Goal: Task Accomplishment & Management: Use online tool/utility

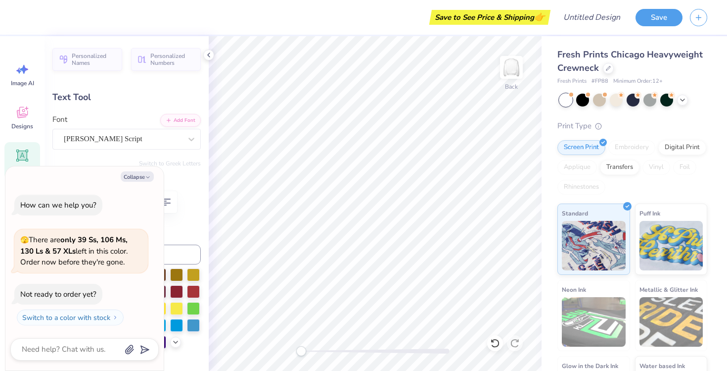
scroll to position [0, 2]
type textarea "x"
type textarea "A"
type textarea "x"
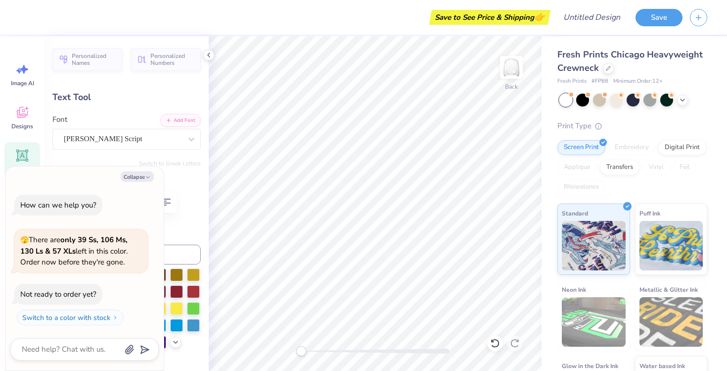
type textarea "AX"
type textarea "x"
type textarea "AXI"
type textarea "x"
type textarea "AXID"
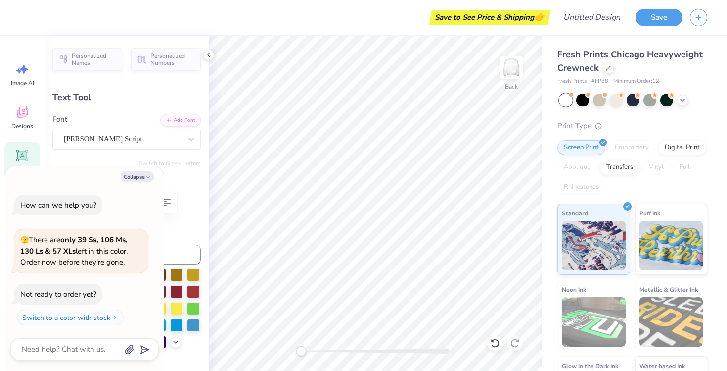
type textarea "x"
type textarea "AXID"
type textarea "x"
type textarea "AXID X"
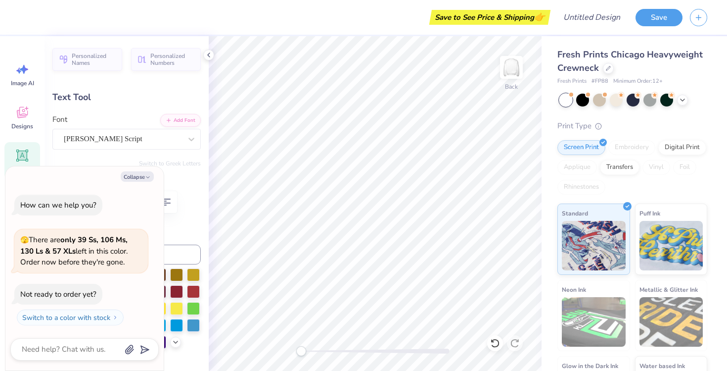
type textarea "x"
type textarea "AXID X"
type textarea "x"
type textarea "AXID X Lo"
type textarea "x"
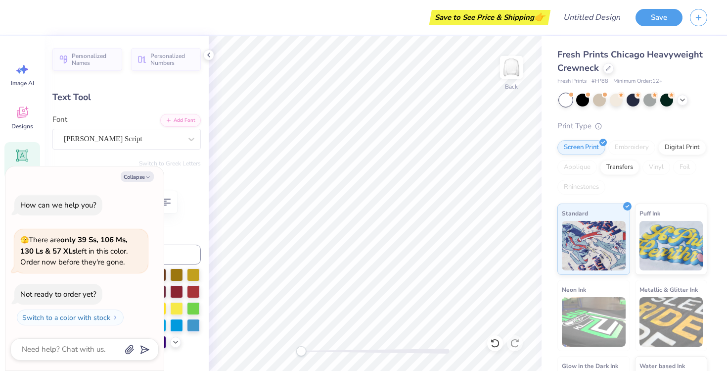
type textarea "AXID X L"
type textarea "x"
type textarea "AXID X LO"
type textarea "x"
type textarea "AXID X LODG"
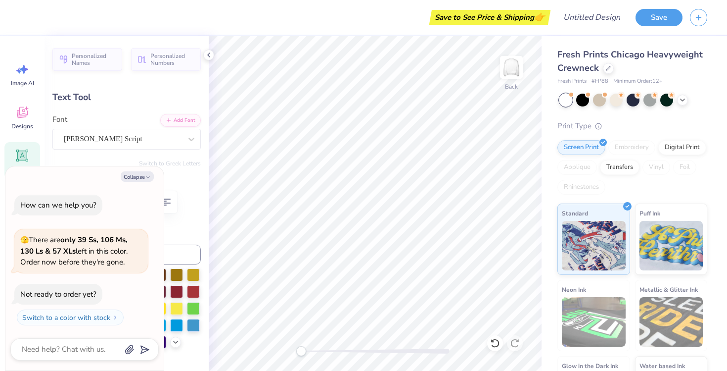
scroll to position [0, 2]
type textarea "x"
type textarea "AXID X LODGE"
click at [142, 177] on button "Collapse" at bounding box center [137, 176] width 33 height 10
type textarea "x"
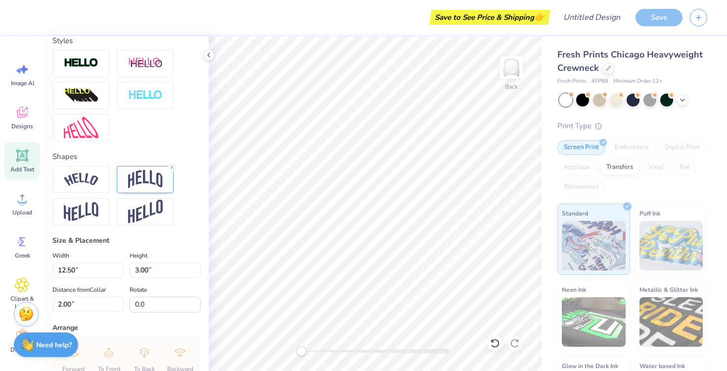
scroll to position [324, 0]
click at [91, 174] on img at bounding box center [81, 178] width 35 height 13
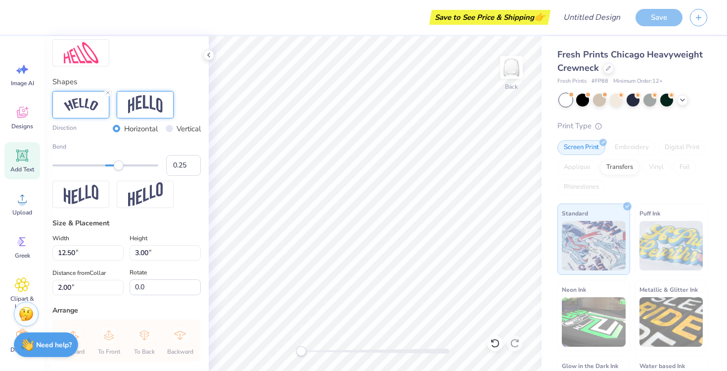
scroll to position [454, 0]
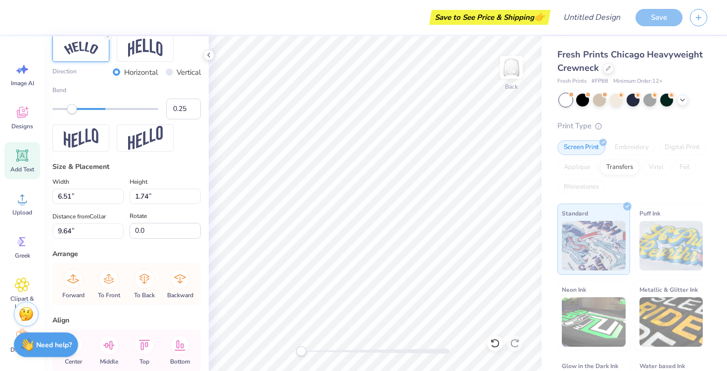
type input "6.51"
type input "1.74"
type input "9.64"
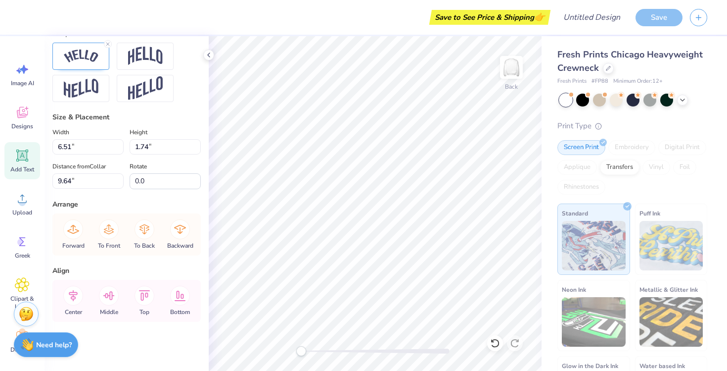
type input "17.05"
type input "2.47"
type input "2.14"
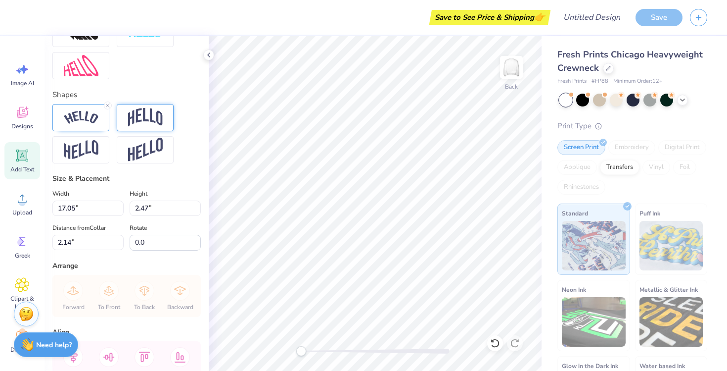
click at [154, 126] on img at bounding box center [145, 117] width 35 height 19
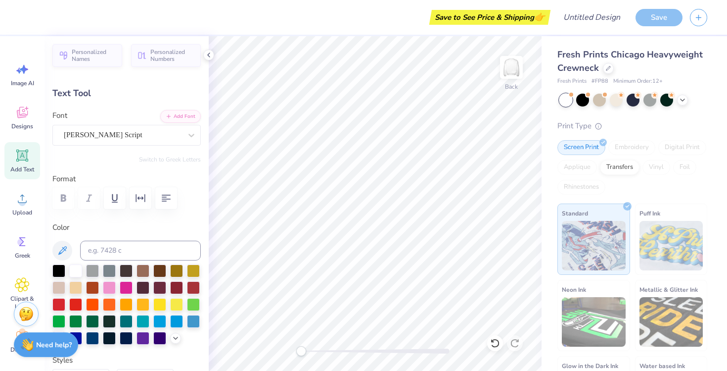
scroll to position [4, 0]
click at [97, 131] on div "Jimmy Script" at bounding box center [123, 134] width 120 height 15
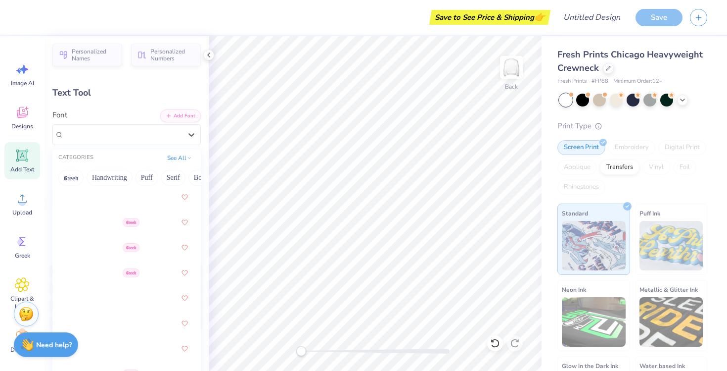
scroll to position [631, 0]
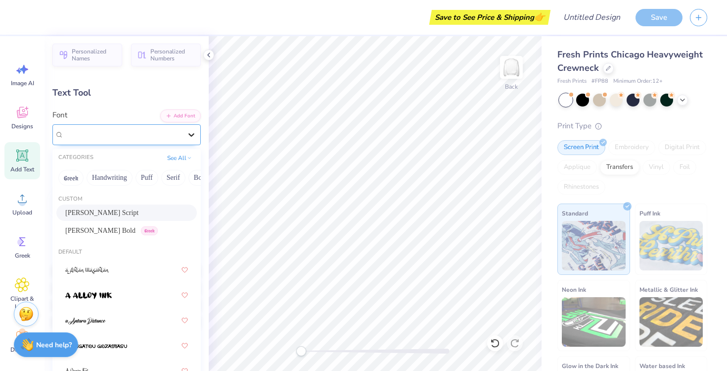
click at [192, 132] on icon at bounding box center [191, 135] width 10 height 10
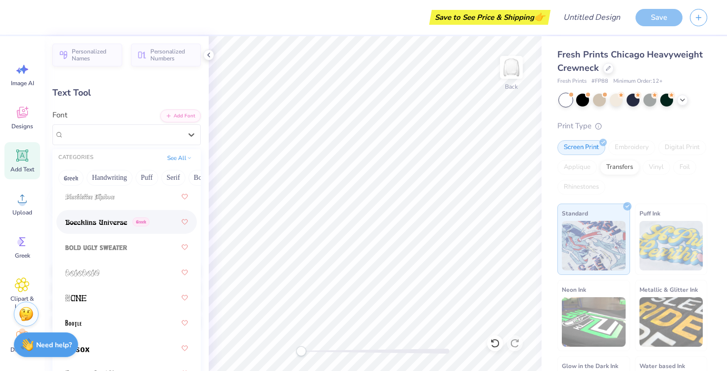
scroll to position [857, 0]
click at [133, 250] on div at bounding box center [126, 245] width 123 height 18
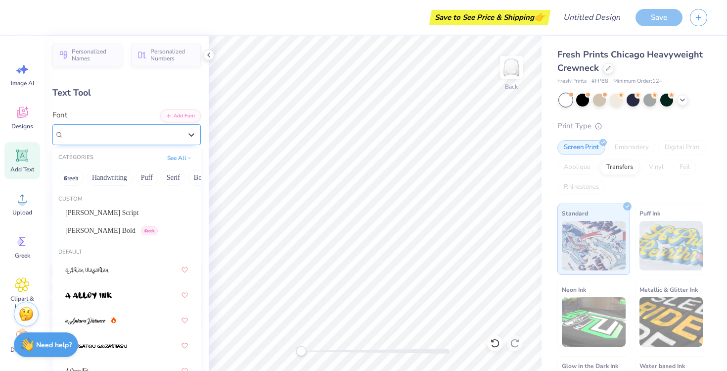
click at [109, 132] on div "Bold Ugly Sweater" at bounding box center [123, 134] width 120 height 15
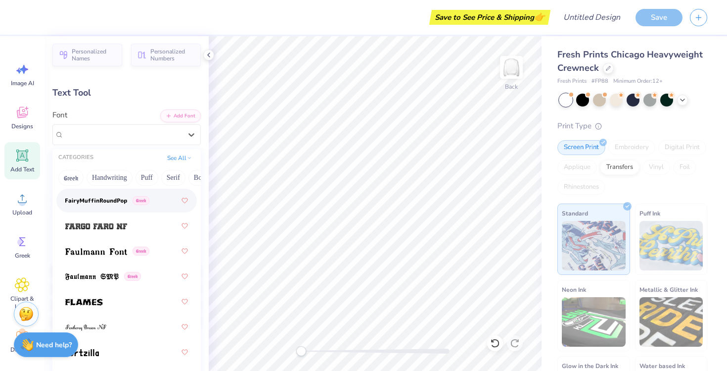
scroll to position [2976, 0]
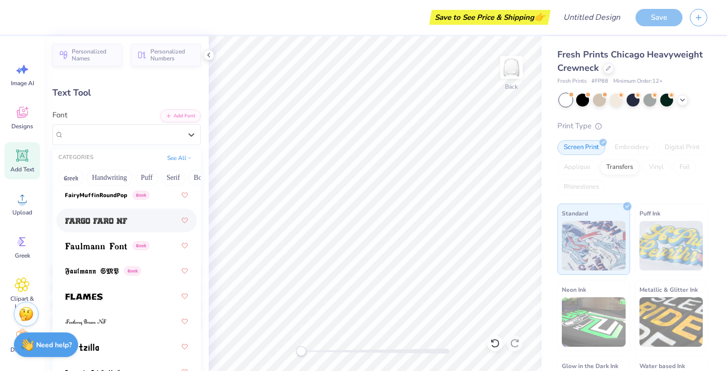
click at [113, 222] on img at bounding box center [96, 220] width 62 height 7
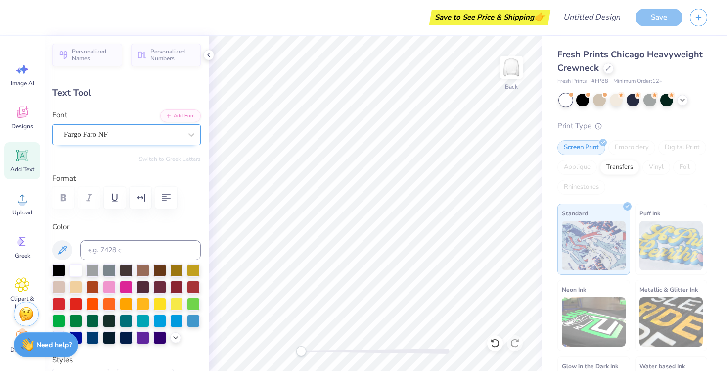
click at [123, 137] on div "Fargo Faro NF" at bounding box center [123, 134] width 120 height 15
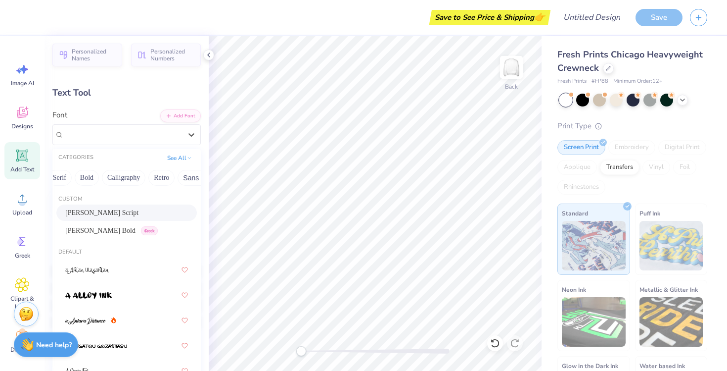
scroll to position [0, 115]
click at [85, 177] on button "Bold" at bounding box center [86, 178] width 24 height 16
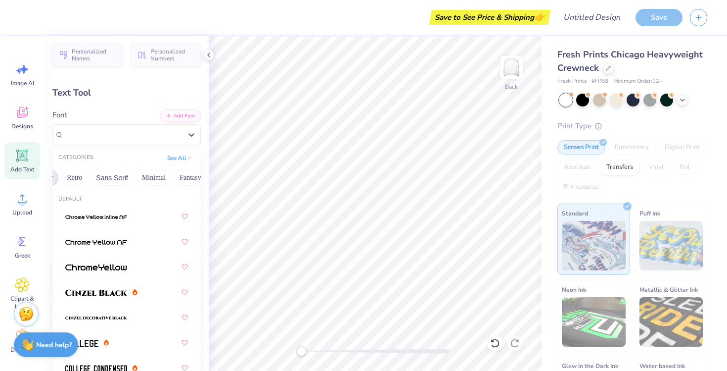
scroll to position [0, 204]
click at [77, 177] on button "Retro" at bounding box center [71, 178] width 26 height 16
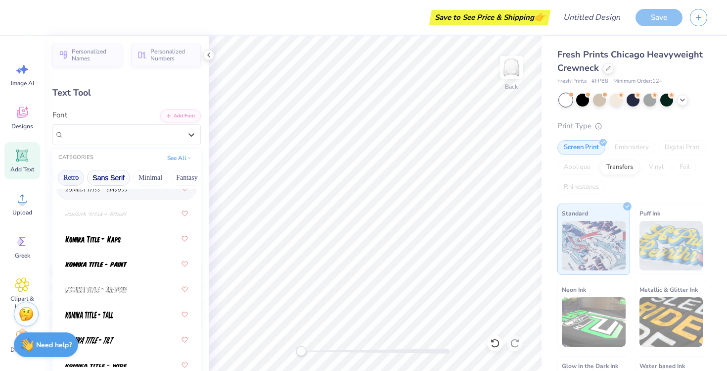
scroll to position [0, 0]
click at [88, 130] on span "Fargo Faro NF" at bounding box center [86, 134] width 44 height 11
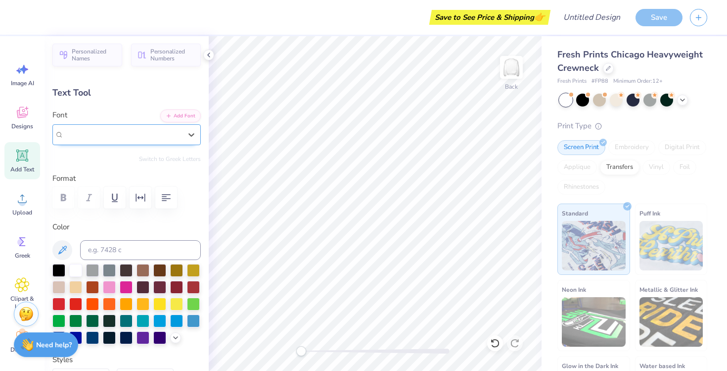
click at [98, 139] on span "Fargo Faro NF" at bounding box center [86, 134] width 44 height 11
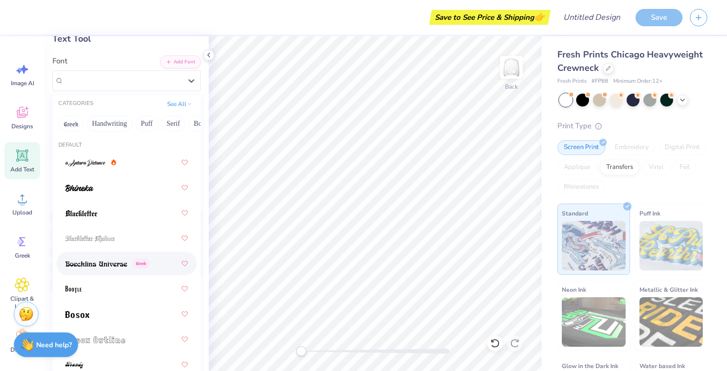
scroll to position [15, 0]
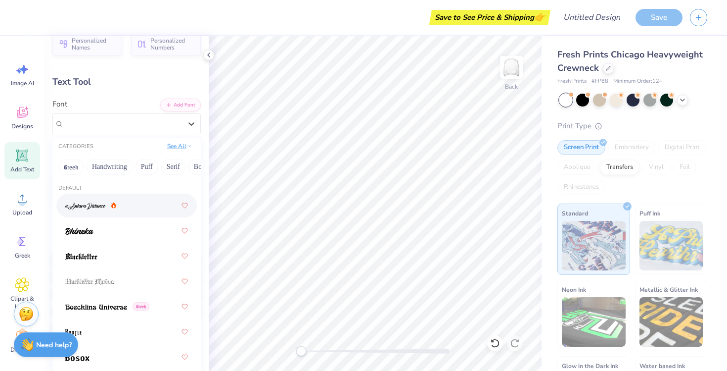
click at [174, 151] on div "See All" at bounding box center [179, 147] width 31 height 10
click at [176, 148] on button "See All" at bounding box center [179, 146] width 31 height 10
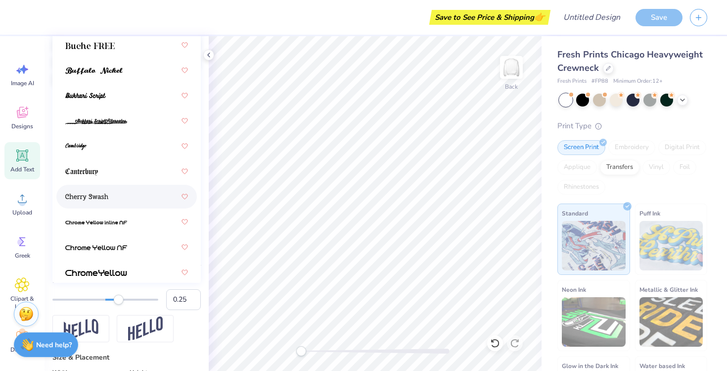
scroll to position [220, 0]
click at [121, 173] on div at bounding box center [126, 172] width 123 height 18
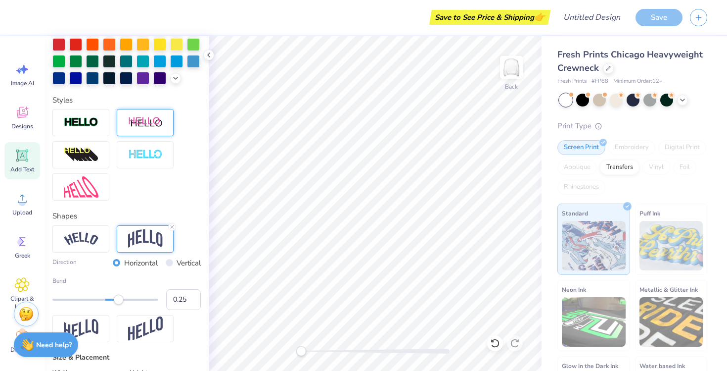
scroll to position [0, 0]
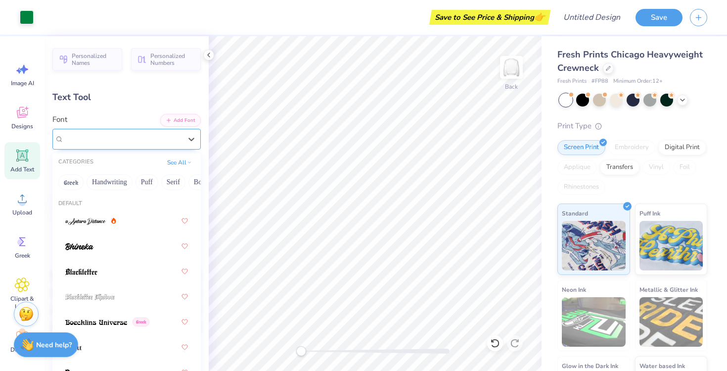
click at [123, 143] on div "Canterbury" at bounding box center [123, 138] width 120 height 15
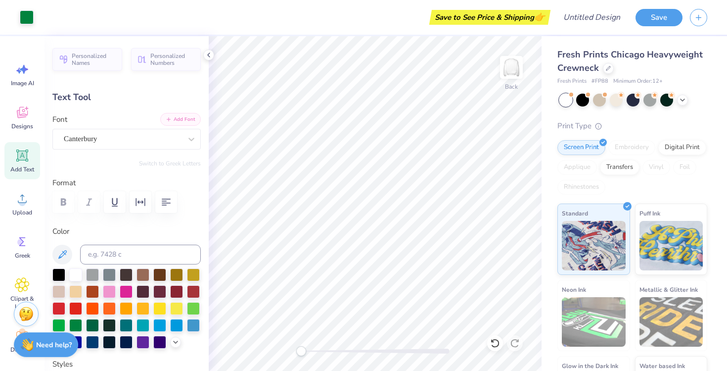
type input "14.95"
type input "2.93"
type input "1.91"
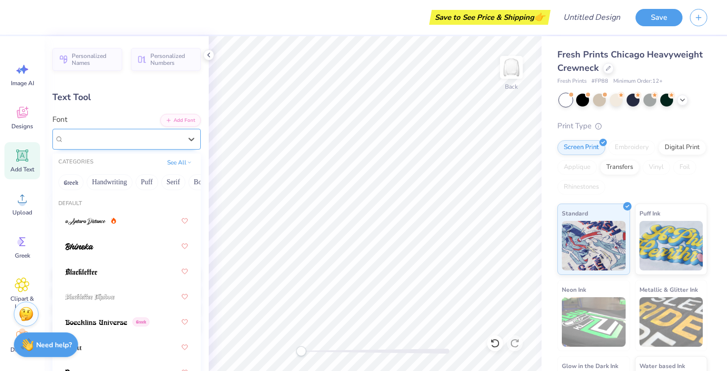
click at [132, 141] on div "Canterbury" at bounding box center [123, 138] width 120 height 15
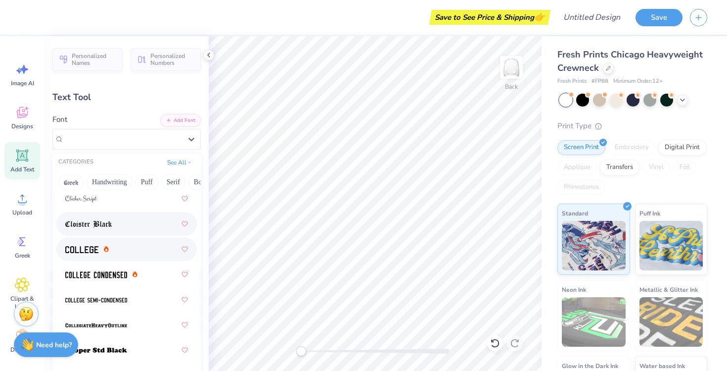
scroll to position [527, 0]
click at [117, 227] on div at bounding box center [126, 223] width 123 height 18
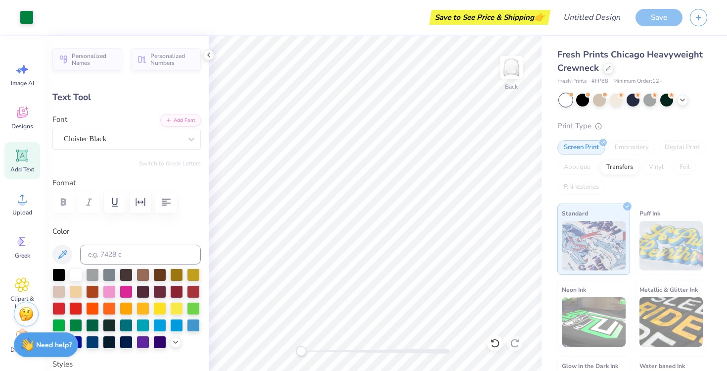
type input "16.34"
type input "3.10"
type input "1.82"
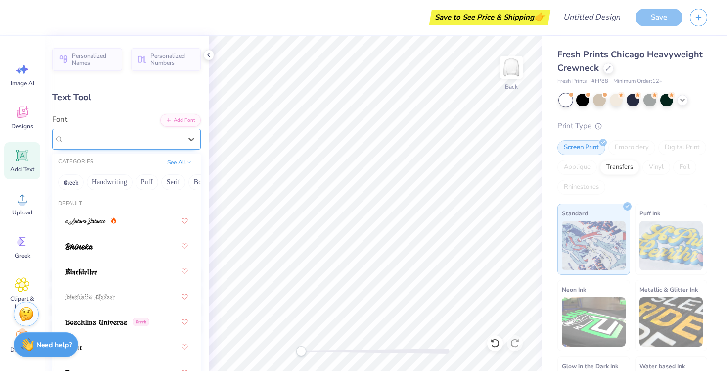
click at [117, 142] on div "Cloister Black" at bounding box center [123, 138] width 120 height 15
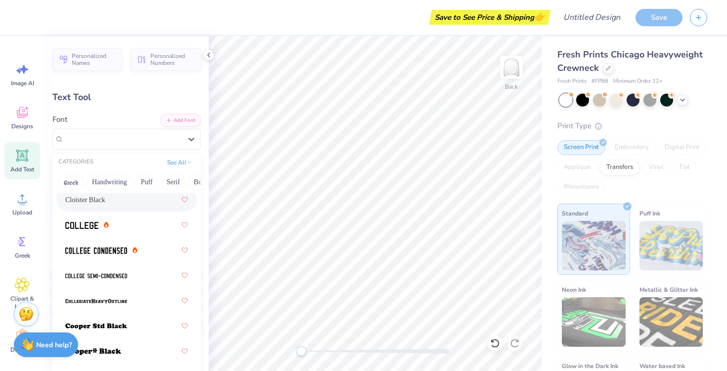
scroll to position [554, 0]
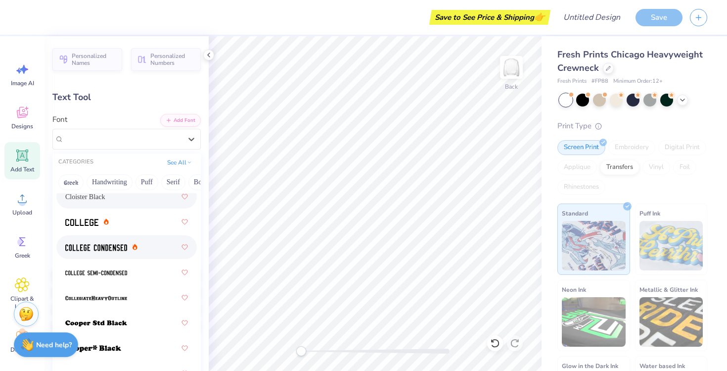
click at [119, 246] on img at bounding box center [96, 247] width 62 height 7
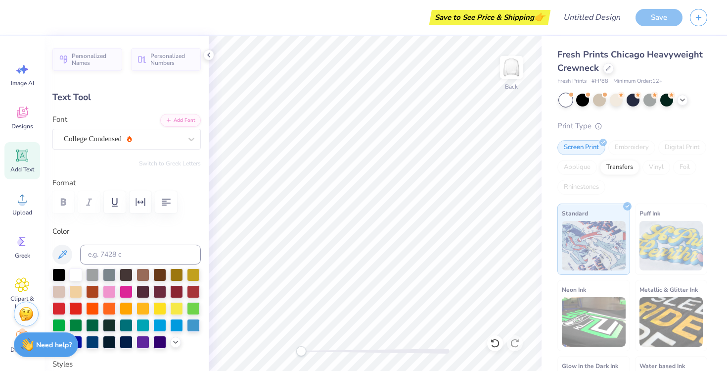
scroll to position [0, 0]
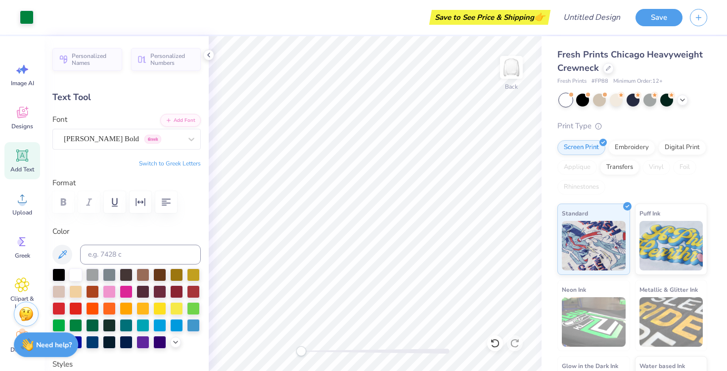
type input "6.51"
type input "1.74"
type input "9.63"
type textarea "Pickleball"
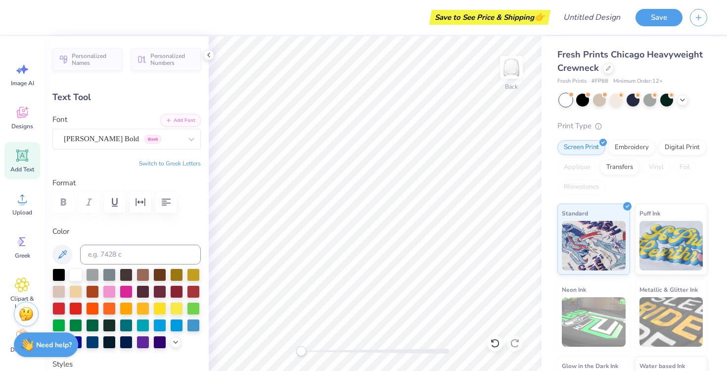
scroll to position [0, 0]
type input "2.35"
type input "0.73"
type input "10.13"
type input "10.16"
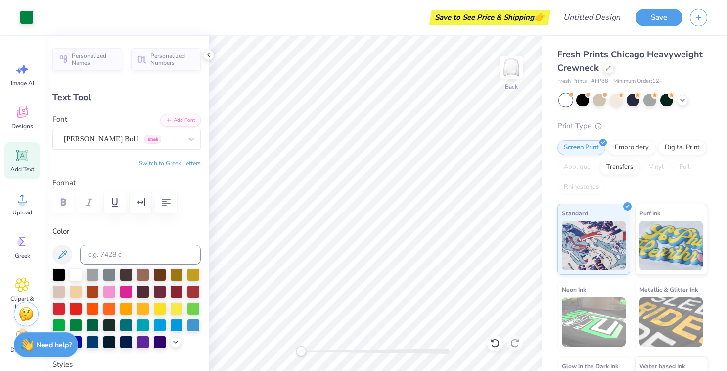
type input "2.46"
type input "2.14"
click at [120, 138] on div "College Condensed" at bounding box center [123, 138] width 120 height 15
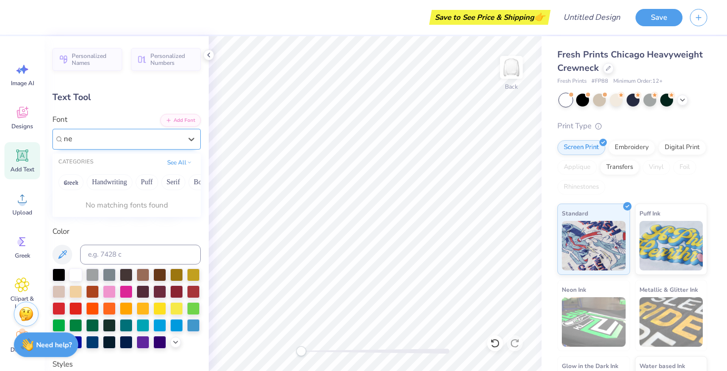
type input "n"
type input "2.35"
type input "0.73"
type input "10.50"
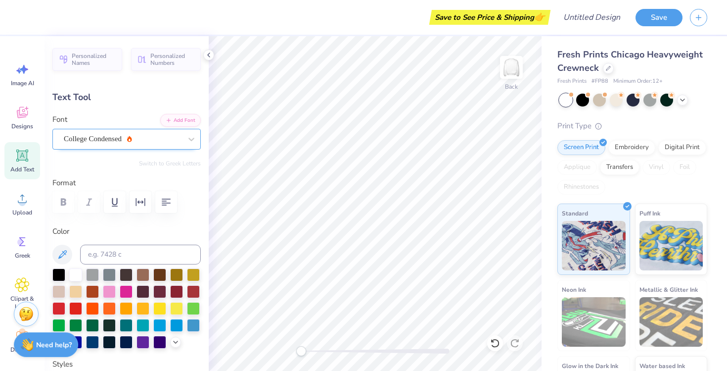
type input "10.16"
type input "2.46"
type input "2.14"
paste textarea
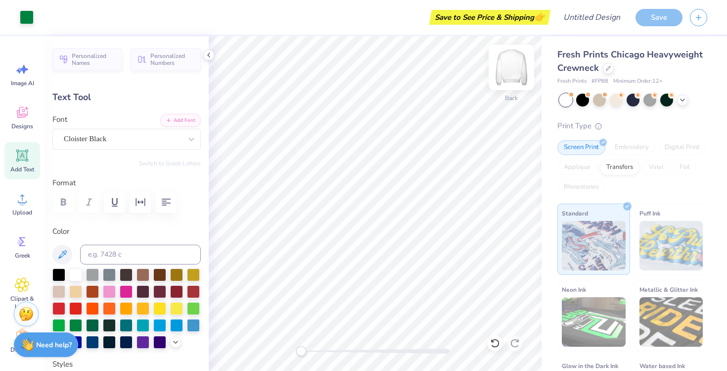
type input "6.51"
type input "1.74"
type input "9.63"
type textarea "Pickleball"
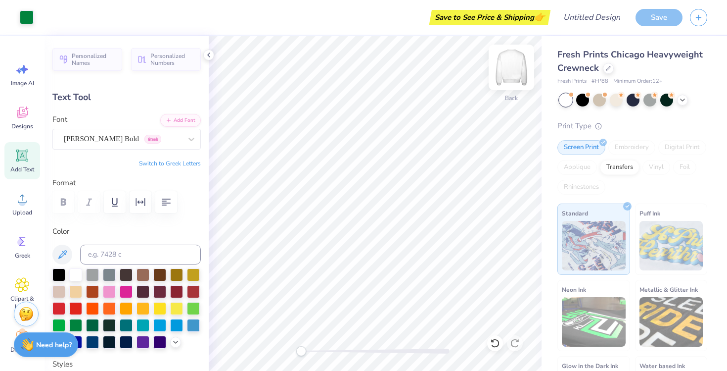
type input "2.35"
type input "0.73"
type input "10.13"
type input "16.34"
type input "3.10"
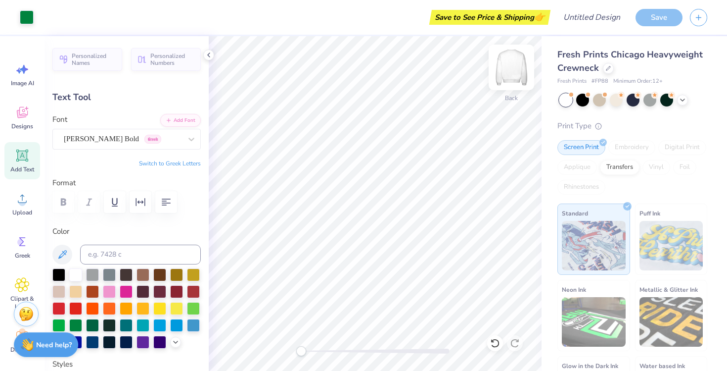
type input "1.87"
click at [167, 138] on div "Cloister Black" at bounding box center [123, 138] width 120 height 15
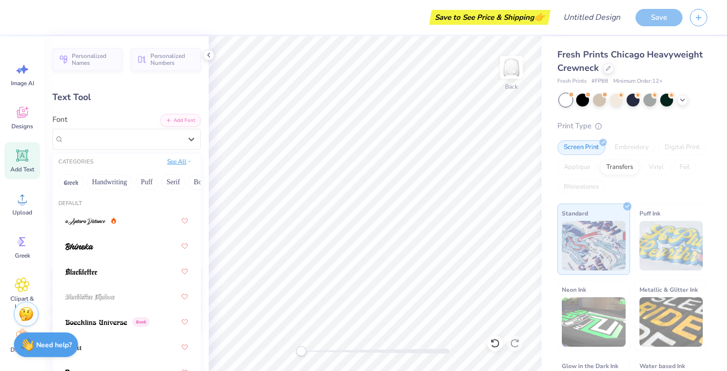
click at [175, 160] on button "See All" at bounding box center [179, 161] width 31 height 10
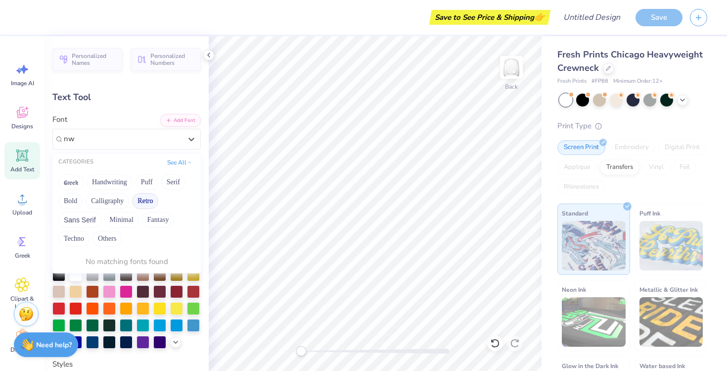
type input "nw"
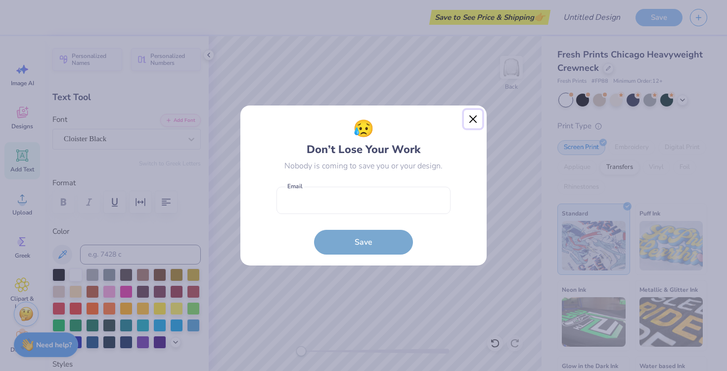
click at [469, 122] on button "Close" at bounding box center [473, 119] width 19 height 19
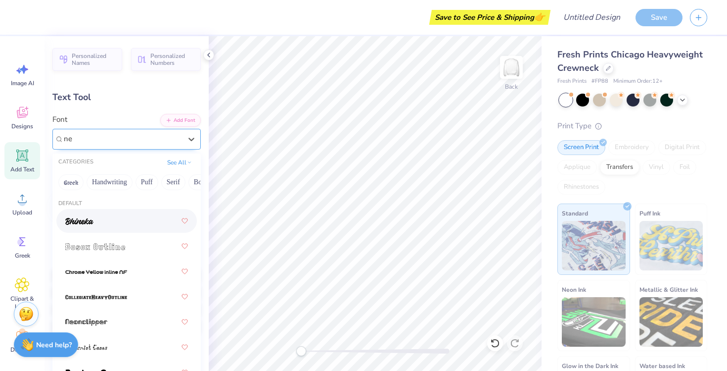
type input "new"
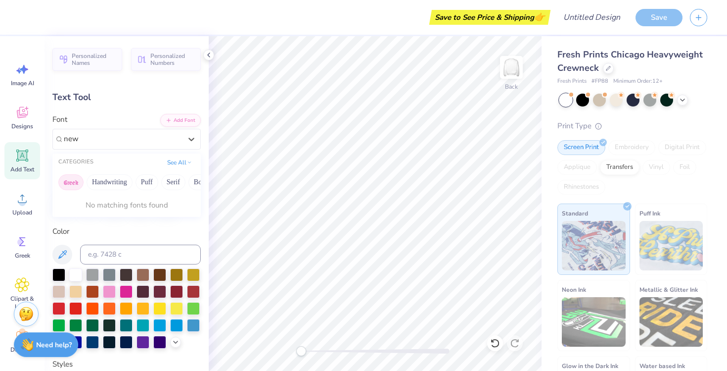
click at [68, 184] on button "Greek" at bounding box center [70, 182] width 25 height 16
click at [141, 136] on div "Cloister Black" at bounding box center [123, 138] width 120 height 15
type input "c"
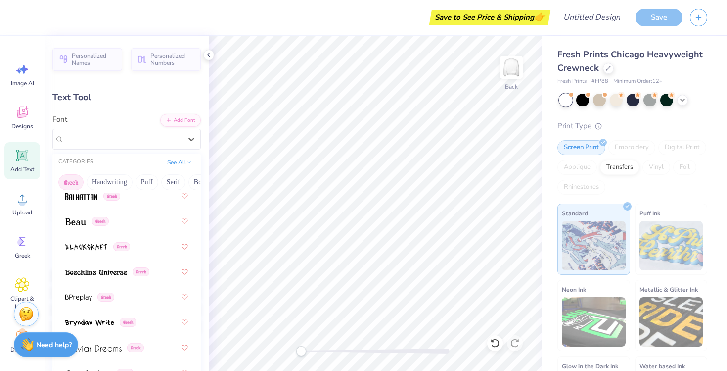
scroll to position [210, 0]
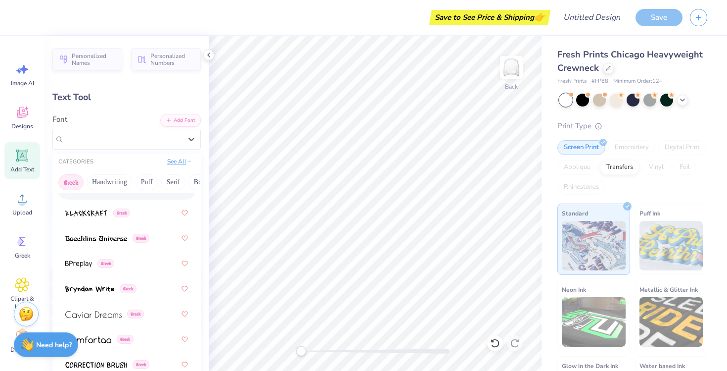
click at [171, 160] on button "See All" at bounding box center [179, 161] width 31 height 10
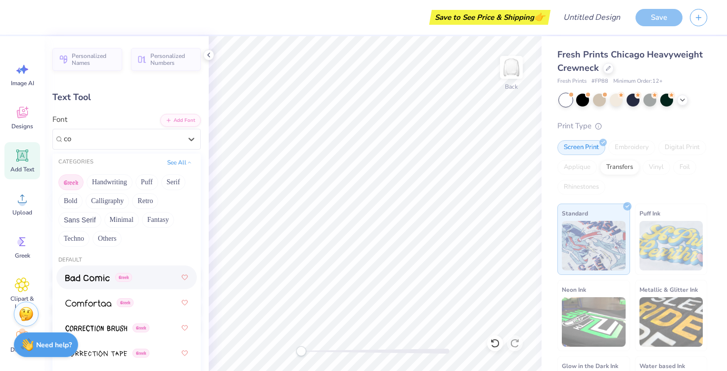
scroll to position [0, 0]
type input "c"
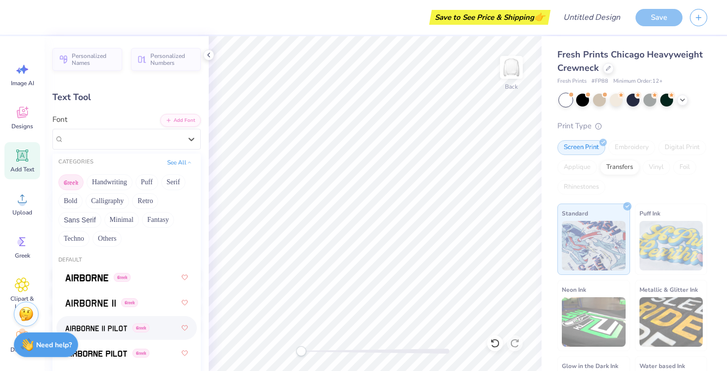
click at [73, 186] on button "Greek" at bounding box center [70, 182] width 25 height 16
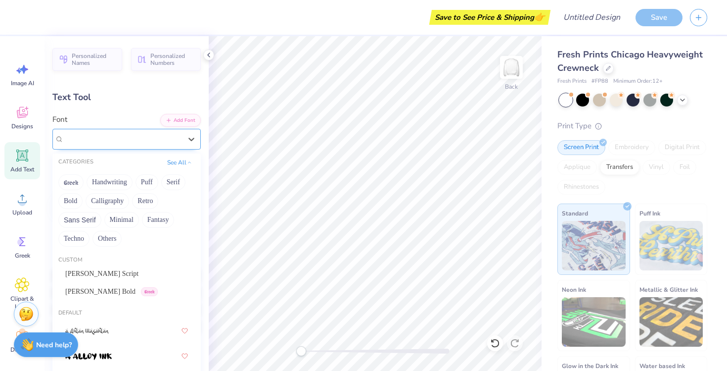
type input "o"
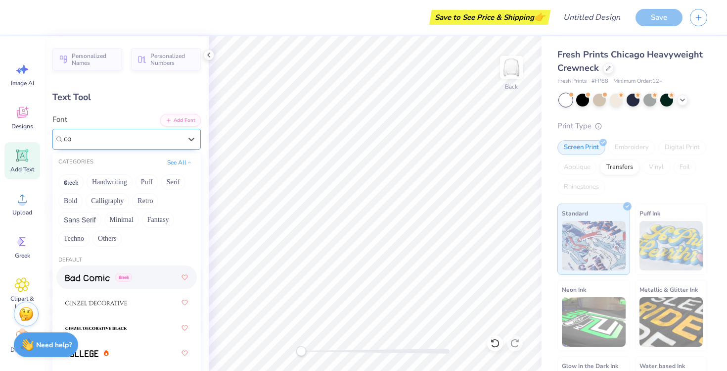
type input "c"
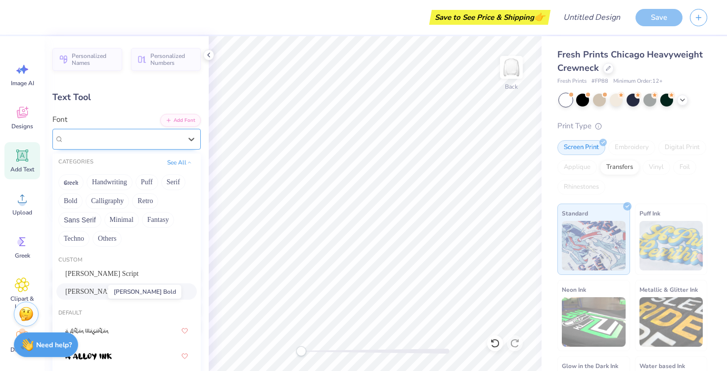
click at [95, 291] on span "Newton Bold" at bounding box center [100, 291] width 70 height 10
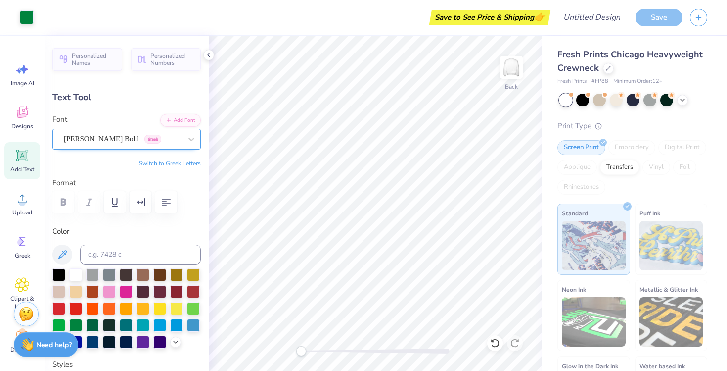
type input "15.01"
type input "2.98"
type input "1.93"
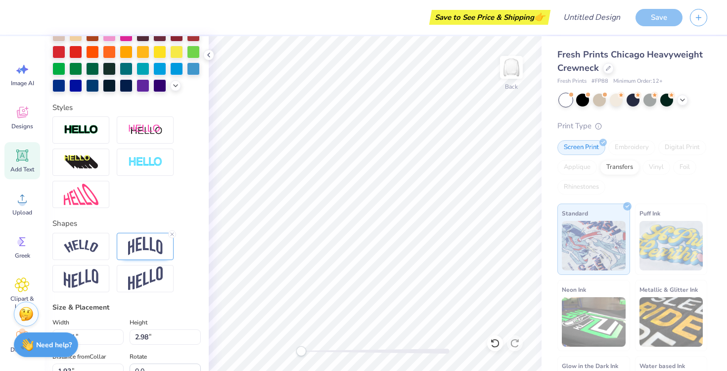
scroll to position [327, 0]
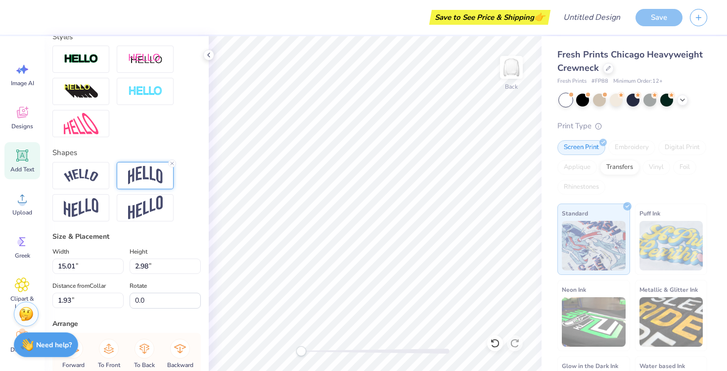
click at [142, 179] on img at bounding box center [145, 175] width 35 height 19
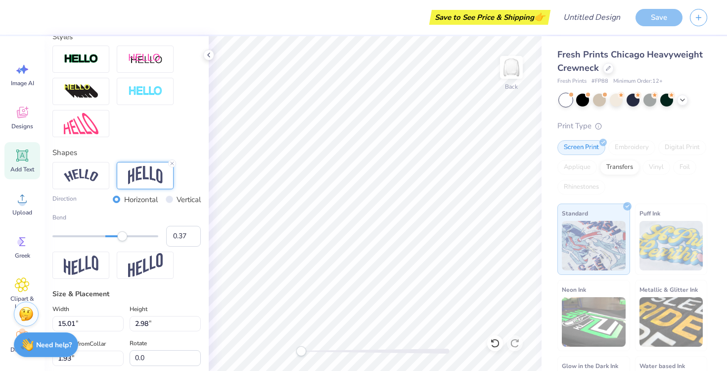
type input "0.38"
drag, startPoint x: 116, startPoint y: 237, endPoint x: 126, endPoint y: 239, distance: 9.6
click at [126, 239] on div "Accessibility label" at bounding box center [126, 236] width 10 height 10
type input "0.48"
click at [131, 236] on div "Accessibility label" at bounding box center [130, 236] width 10 height 10
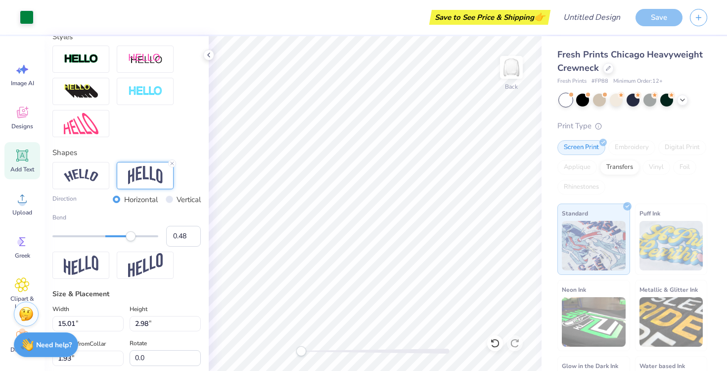
type input "4.46"
type input "2.34"
type input "0.34"
drag, startPoint x: 132, startPoint y: 239, endPoint x: 123, endPoint y: 239, distance: 8.4
click at [123, 239] on div "Accessibility label" at bounding box center [123, 236] width 10 height 10
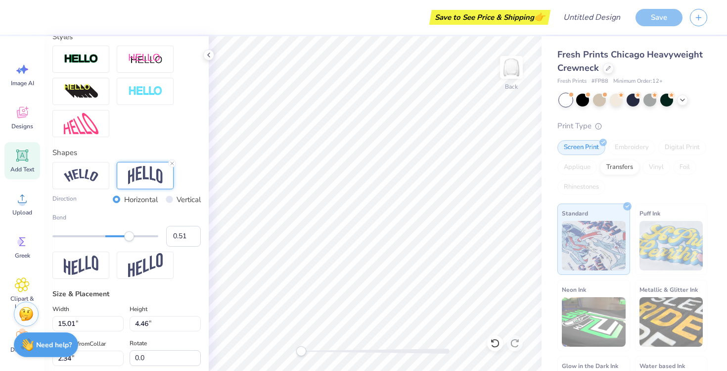
type input "0.52"
drag, startPoint x: 125, startPoint y: 234, endPoint x: 133, endPoint y: 234, distance: 7.9
click at [133, 234] on div "Accessibility label" at bounding box center [129, 236] width 10 height 10
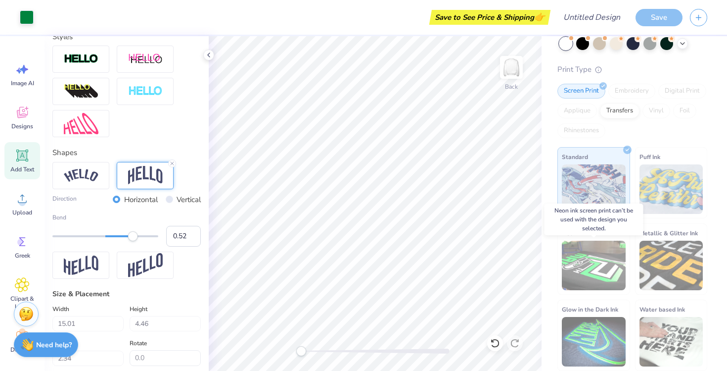
scroll to position [0, 0]
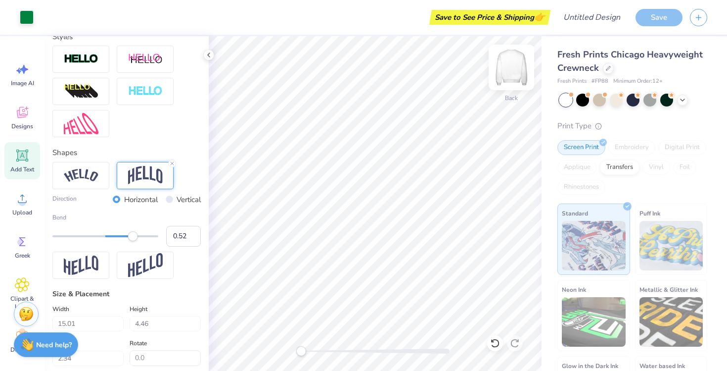
click at [512, 61] on img at bounding box center [512, 67] width 40 height 40
click at [604, 68] on div at bounding box center [608, 67] width 11 height 11
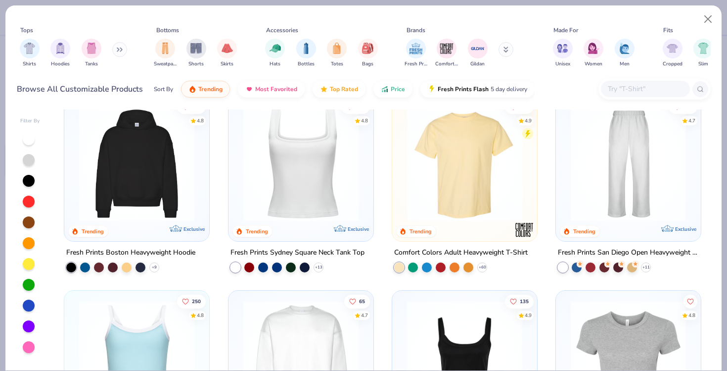
scroll to position [212, 0]
click at [448, 156] on img at bounding box center [464, 163] width 125 height 115
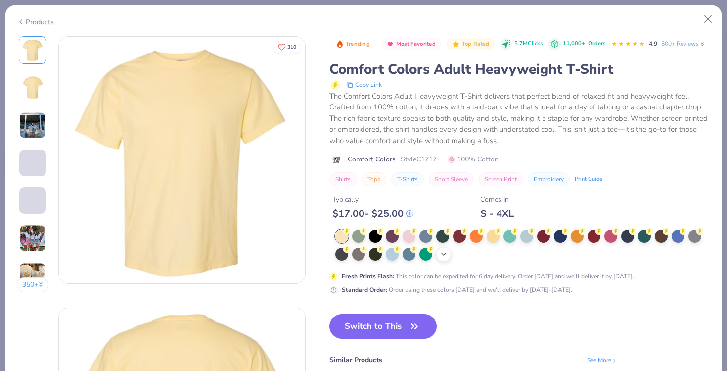
click at [438, 257] on div "+ 38" at bounding box center [443, 253] width 15 height 15
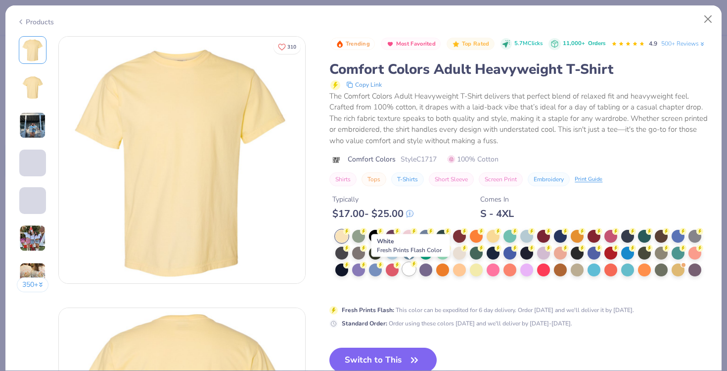
click at [408, 270] on div at bounding box center [409, 268] width 13 height 13
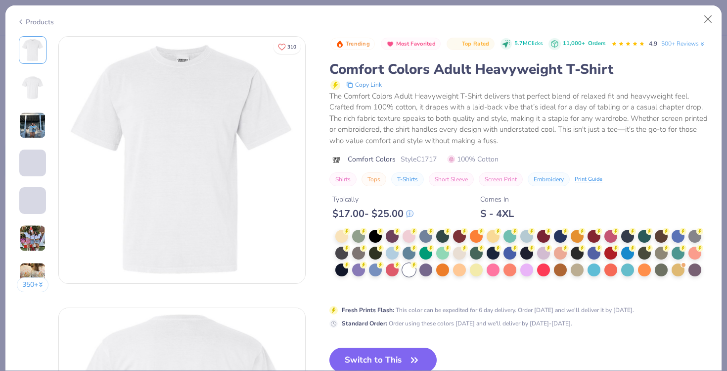
click at [392, 357] on button "Switch to This" at bounding box center [382, 359] width 107 height 25
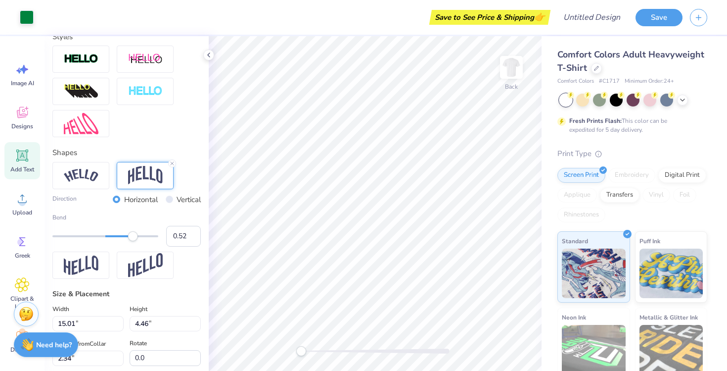
type input "14.23"
type input "4.49"
type input "2.51"
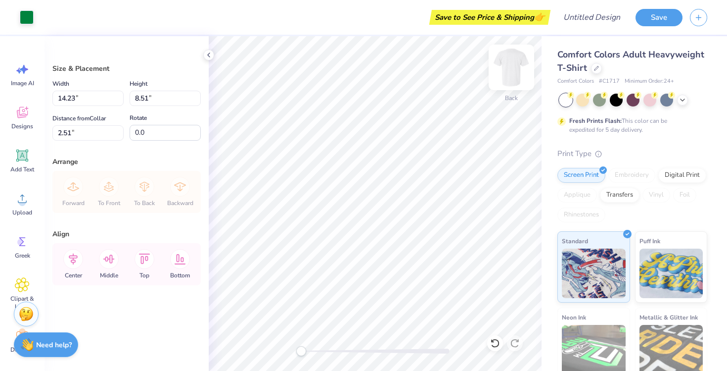
click at [511, 76] on img at bounding box center [512, 67] width 40 height 40
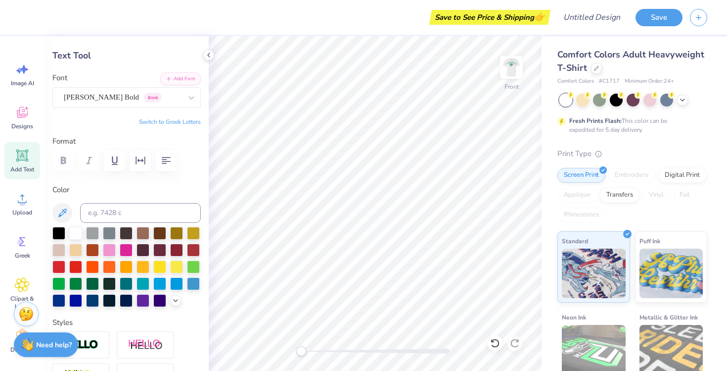
scroll to position [43, 0]
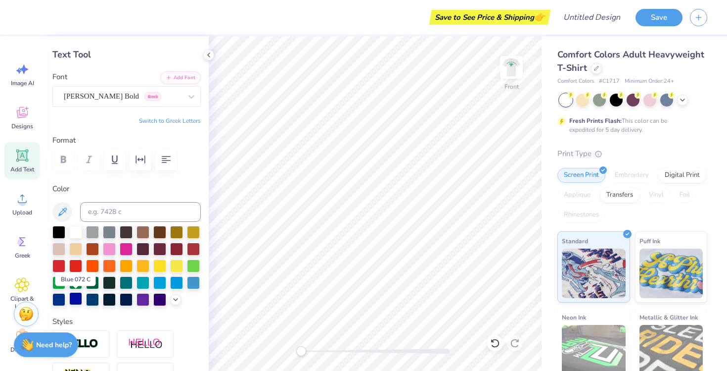
click at [73, 301] on div at bounding box center [75, 298] width 13 height 13
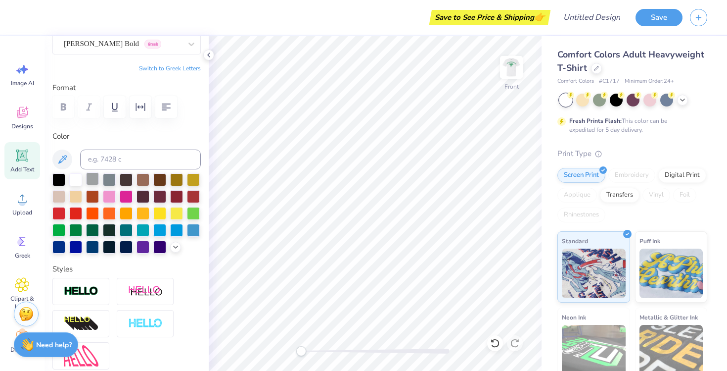
scroll to position [101, 0]
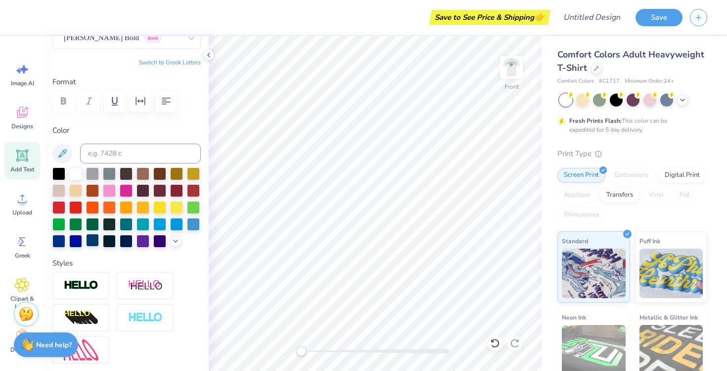
click at [95, 241] on div at bounding box center [92, 239] width 13 height 13
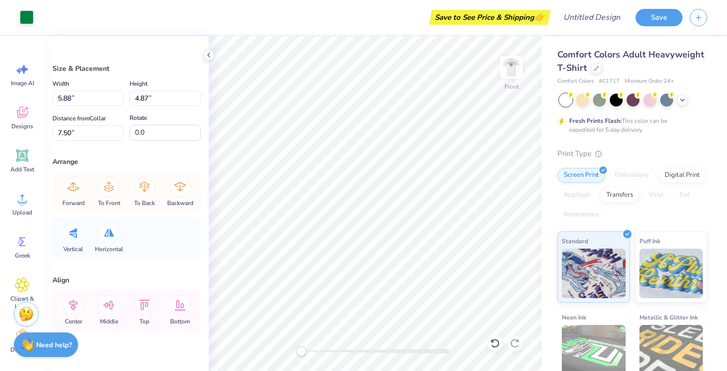
type input "14.47"
type input "8.65"
type input "4.90"
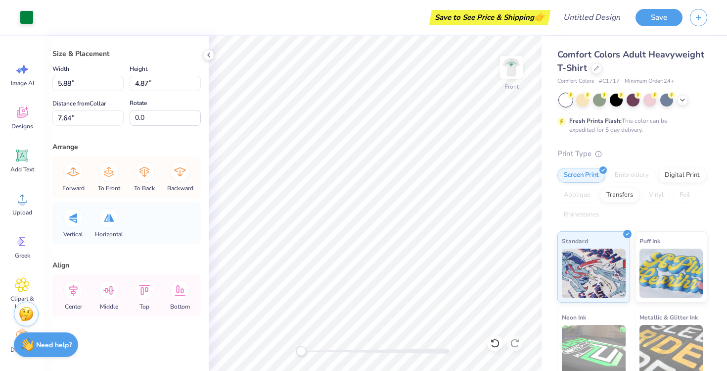
scroll to position [0, 0]
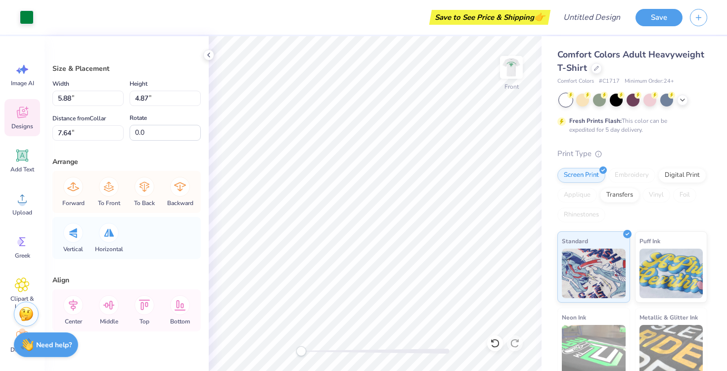
click at [20, 117] on icon at bounding box center [22, 112] width 11 height 11
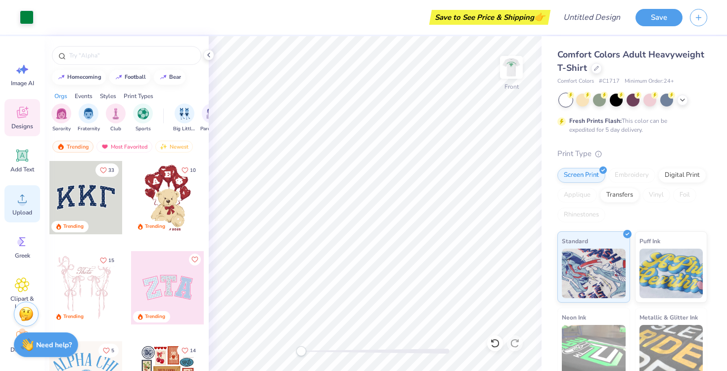
click at [28, 190] on div "Upload" at bounding box center [22, 203] width 36 height 37
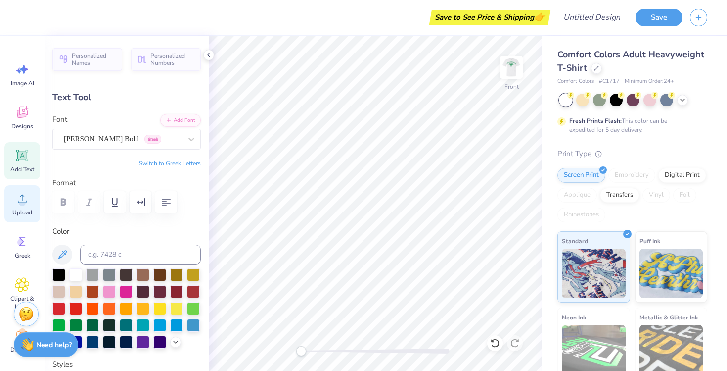
scroll to position [0, 2]
click at [28, 21] on div at bounding box center [27, 16] width 14 height 14
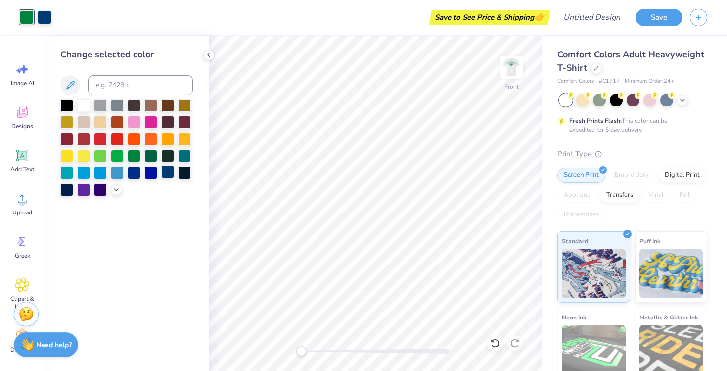
click at [166, 171] on div at bounding box center [167, 171] width 13 height 13
click at [513, 73] on img at bounding box center [512, 67] width 40 height 40
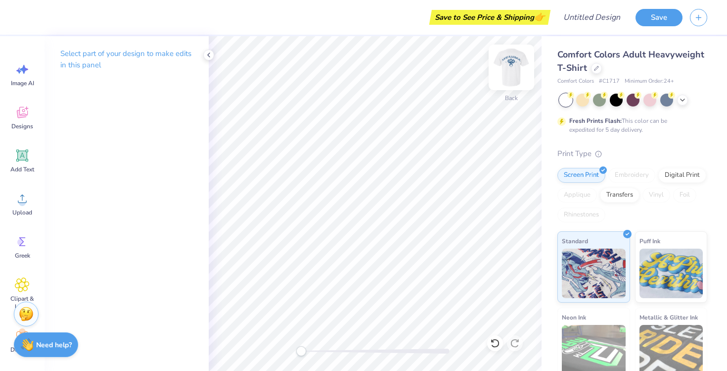
click at [519, 70] on img at bounding box center [512, 67] width 40 height 40
click at [519, 70] on img at bounding box center [512, 67] width 20 height 20
click at [512, 70] on img at bounding box center [512, 67] width 40 height 40
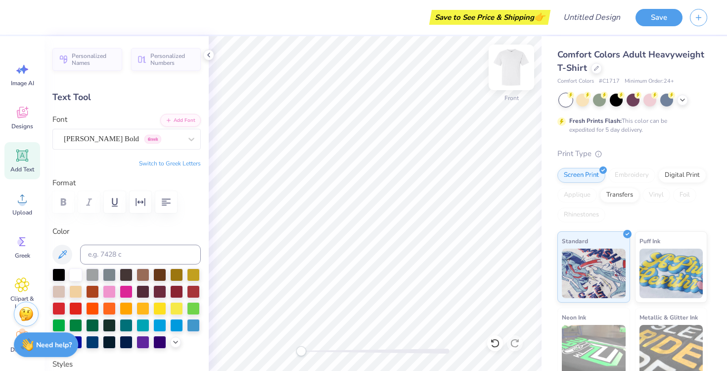
click at [502, 73] on img at bounding box center [512, 67] width 40 height 40
type input "14.17"
type input "4.47"
type input "2.52"
click at [20, 113] on icon at bounding box center [22, 112] width 15 height 15
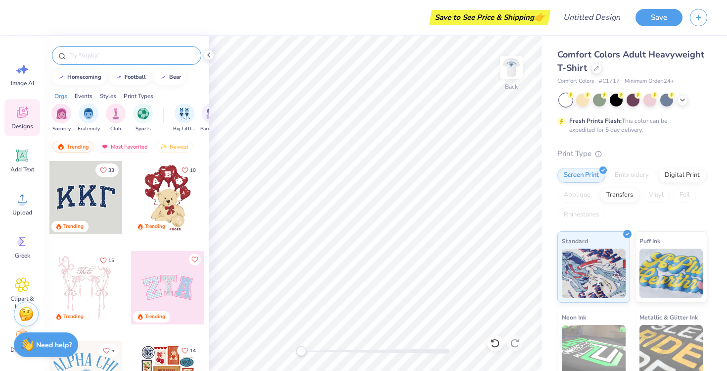
click at [80, 54] on input "text" at bounding box center [131, 55] width 127 height 10
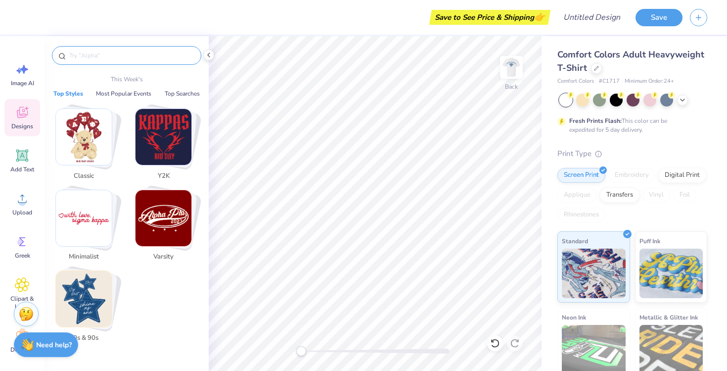
click at [81, 51] on input "text" at bounding box center [131, 55] width 127 height 10
click at [26, 166] on span "Add Text" at bounding box center [22, 169] width 24 height 8
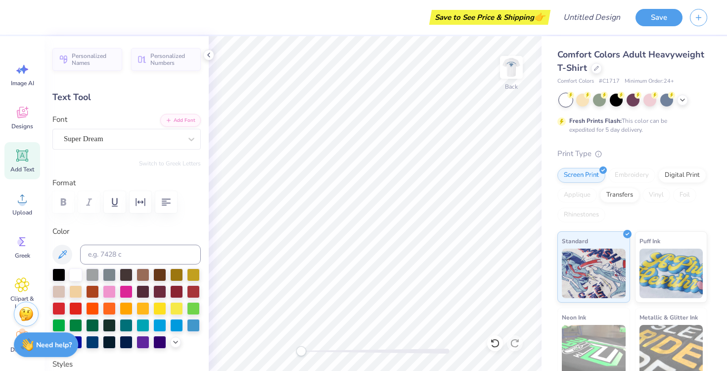
scroll to position [1, 0]
type textarea "Alpha Xi Delta X Lodge"
type input "14.17"
type input "7.19"
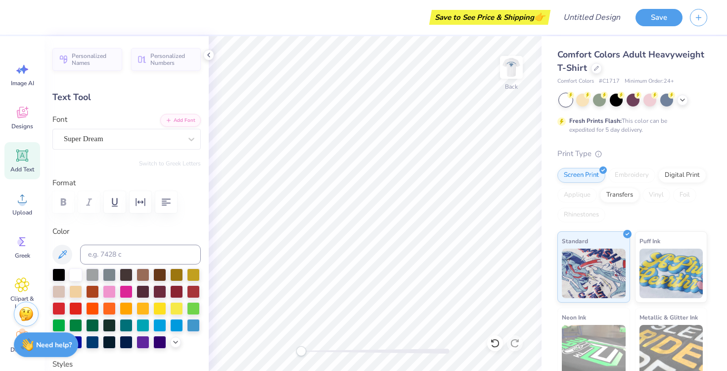
type input "8.91"
type input "8.97"
type input "4.55"
type input "11.55"
type textarea "Alpha Xi Delta"
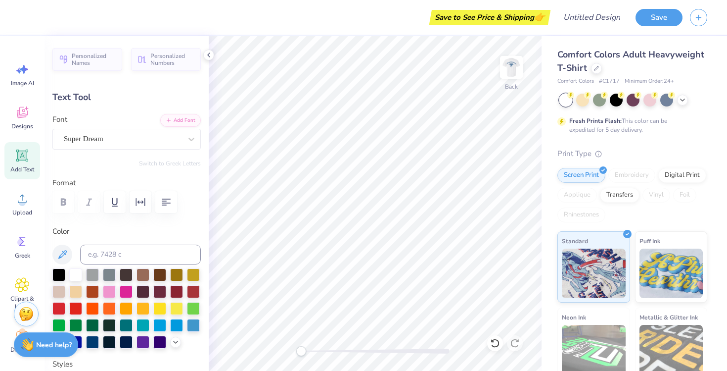
scroll to position [0, 2]
type input "1.29"
type input "13.19"
click at [92, 341] on div at bounding box center [92, 340] width 13 height 13
click at [118, 134] on div "Super Dream" at bounding box center [123, 138] width 120 height 15
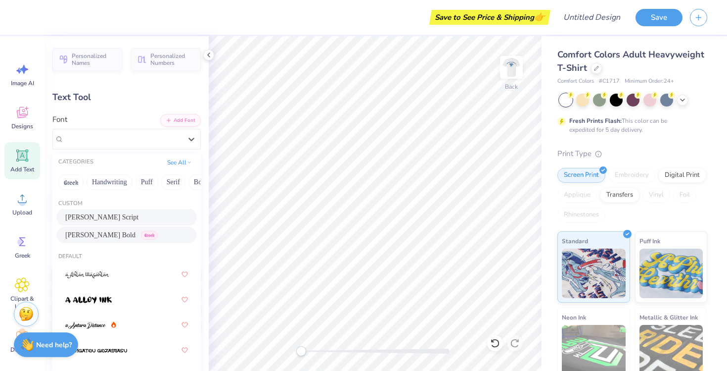
click at [88, 233] on span "Newton Bold" at bounding box center [100, 235] width 70 height 10
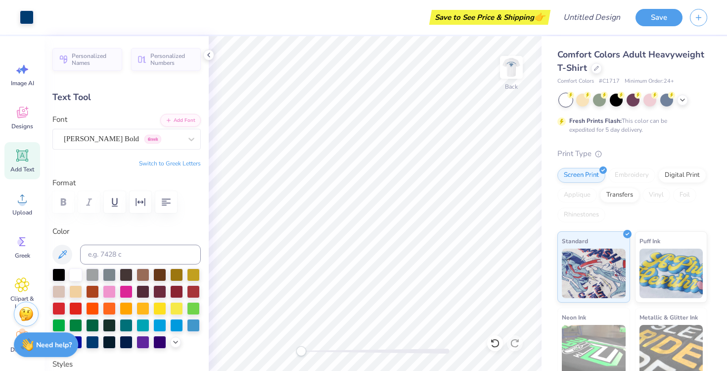
type input "8.37"
type input "1.26"
type input "13.20"
type input "5.54"
type input "0.83"
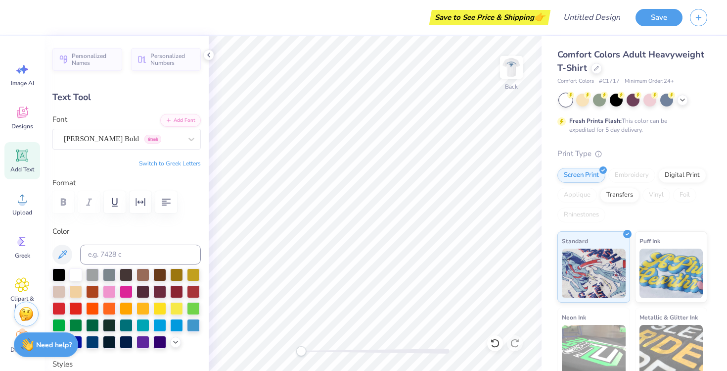
type input "4.15"
type input "4.42"
type input "0.66"
type input "4.32"
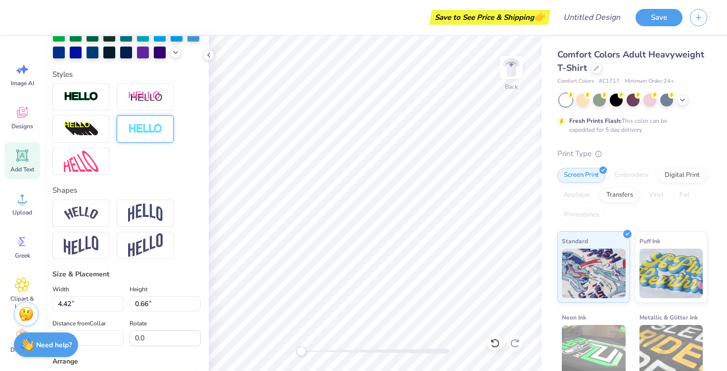
scroll to position [298, 0]
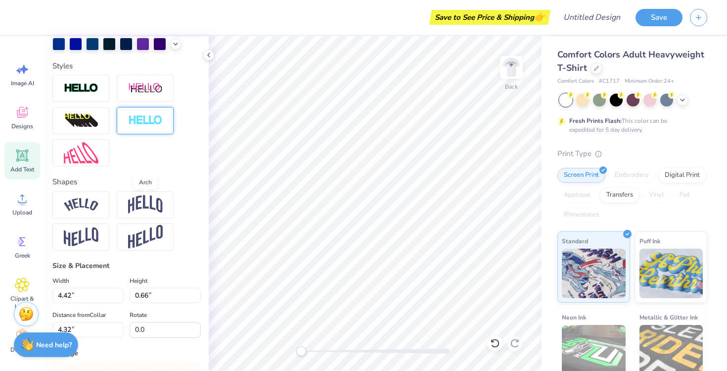
click at [146, 206] on img at bounding box center [145, 204] width 35 height 19
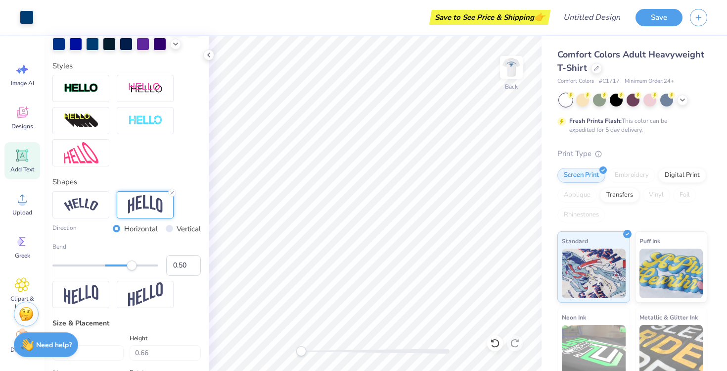
click at [23, 155] on icon at bounding box center [22, 155] width 9 height 9
type input "5.59"
type input "1.62"
type input "11.69"
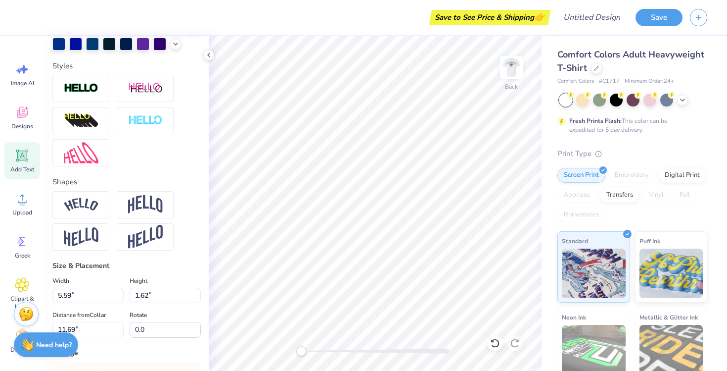
type textarea "x"
type input "1.13"
type input "1.27"
type input "11.86"
type textarea "\"
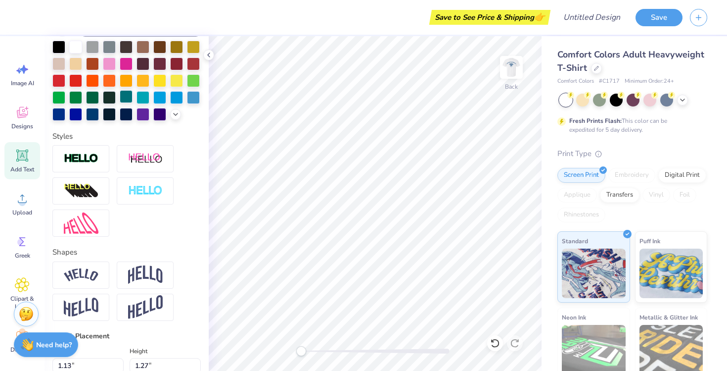
scroll to position [226, 0]
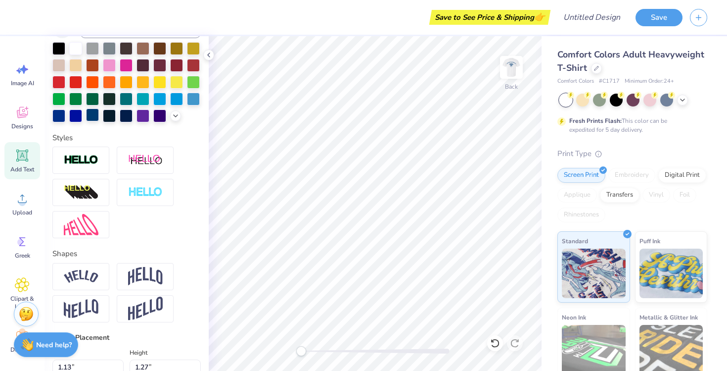
type textarea "X"
click at [95, 117] on div at bounding box center [92, 114] width 13 height 13
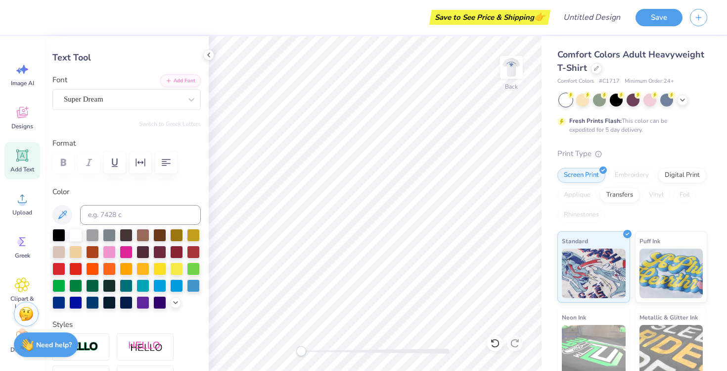
scroll to position [27, 0]
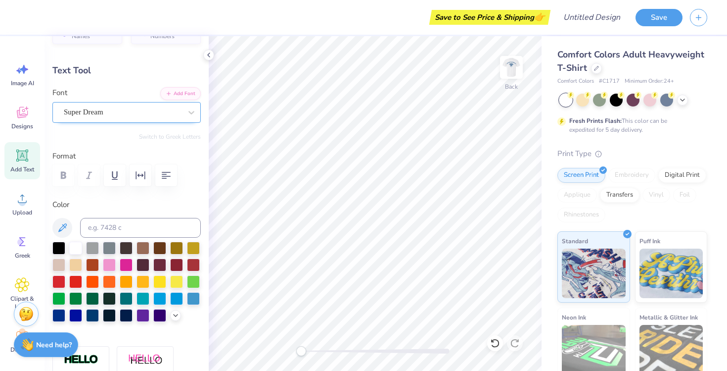
click at [117, 118] on div at bounding box center [123, 111] width 118 height 13
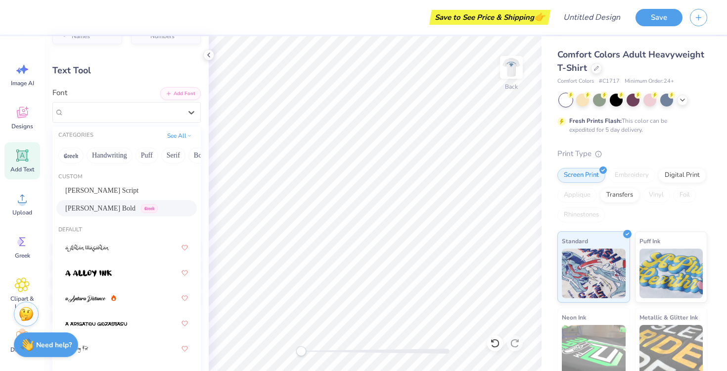
click at [85, 212] on span "Newton Bold" at bounding box center [100, 208] width 70 height 10
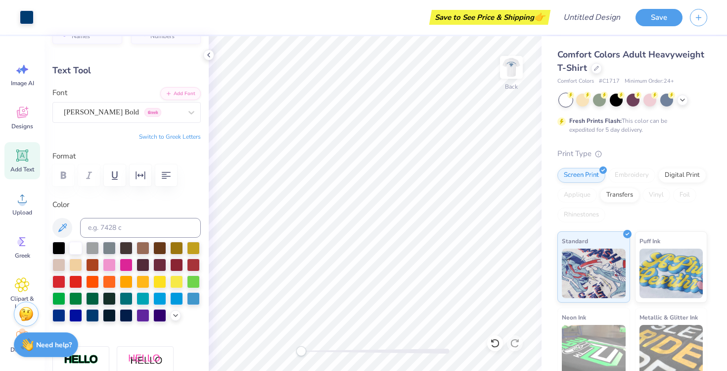
type input "1.51"
type input "1.62"
type input "11.69"
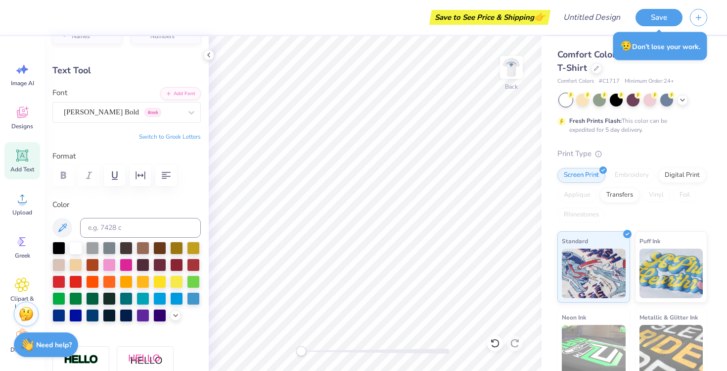
type input "0.65"
type input "0.70"
type input "5.76"
type input "4.42"
type input "1.43"
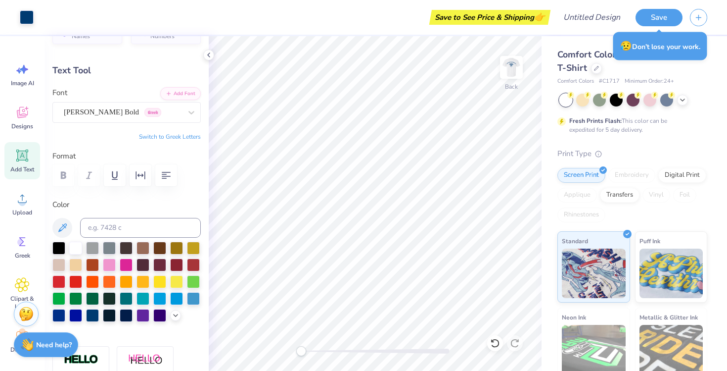
type input "3.81"
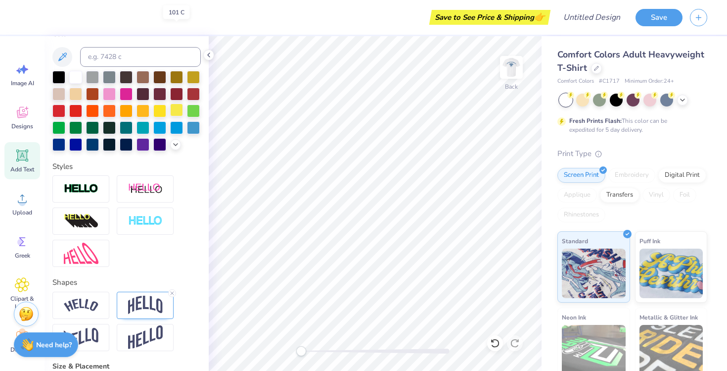
scroll to position [287, 0]
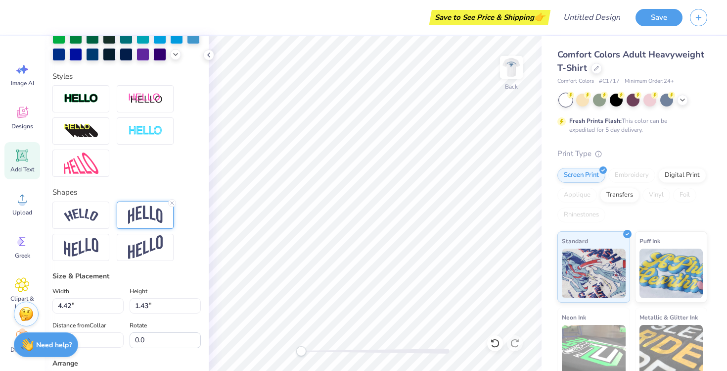
type textarea "Lodge"
click at [145, 219] on img at bounding box center [145, 214] width 35 height 19
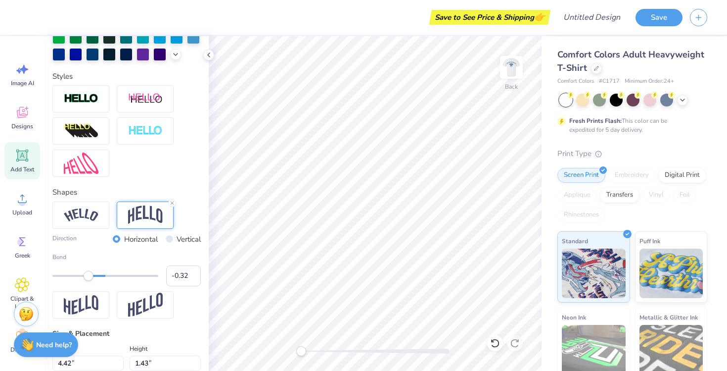
type input "-0.33"
drag, startPoint x: 132, startPoint y: 273, endPoint x: 88, endPoint y: 273, distance: 44.0
click at [88, 273] on div "Accessibility label" at bounding box center [88, 276] width 10 height 10
type input "1.85"
type input "0.86"
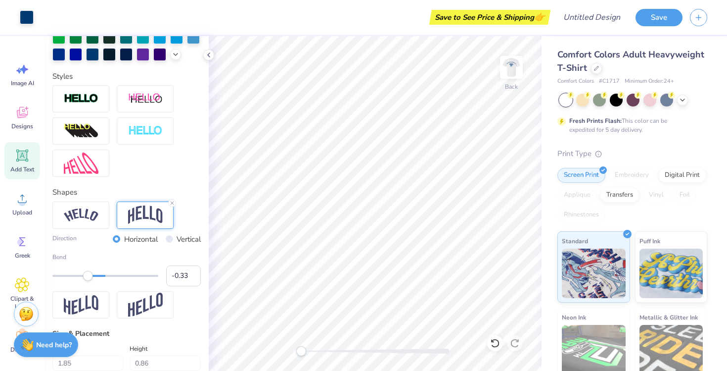
type input "5.83"
type input "-0.20"
drag, startPoint x: 89, startPoint y: 277, endPoint x: 95, endPoint y: 277, distance: 5.9
click at [95, 277] on div "Accessibility label" at bounding box center [95, 276] width 10 height 10
type input "0.77"
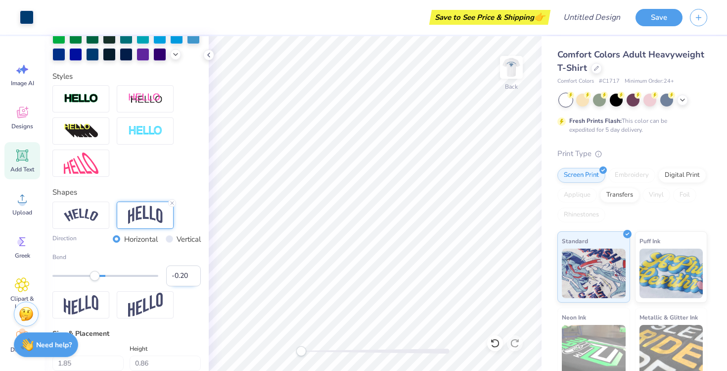
type input "5.87"
click at [509, 71] on img at bounding box center [512, 67] width 40 height 40
click at [513, 67] on img at bounding box center [512, 67] width 20 height 20
click at [512, 67] on img at bounding box center [512, 67] width 20 height 20
click at [516, 67] on img at bounding box center [512, 67] width 40 height 40
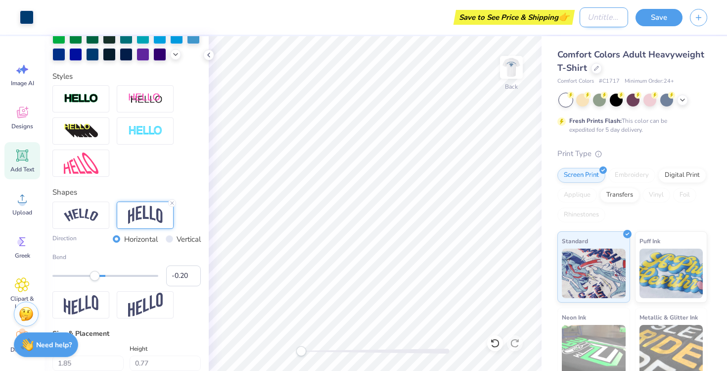
click at [598, 11] on input "Design Title" at bounding box center [604, 17] width 48 height 20
type input "pickleball design"
click at [664, 5] on div "Save" at bounding box center [682, 17] width 92 height 35
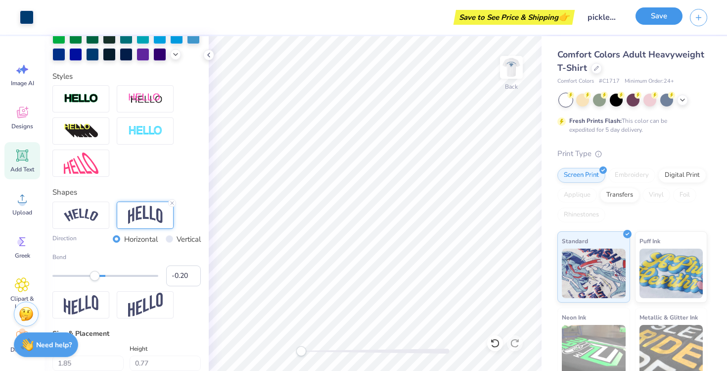
click at [662, 14] on button "Save" at bounding box center [659, 15] width 47 height 17
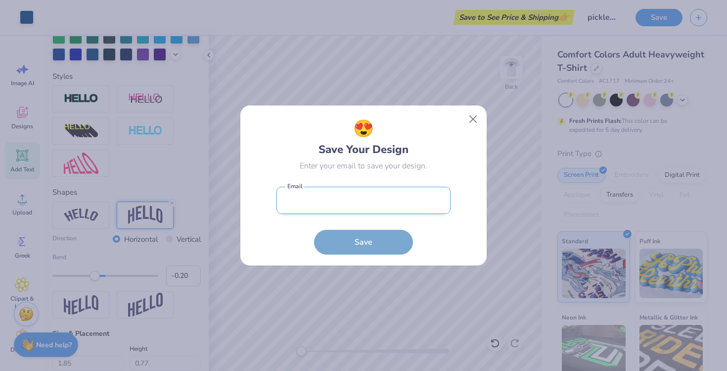
click at [350, 193] on input "email" at bounding box center [364, 199] width 174 height 27
type input "bkslattery2255@gmail.com"
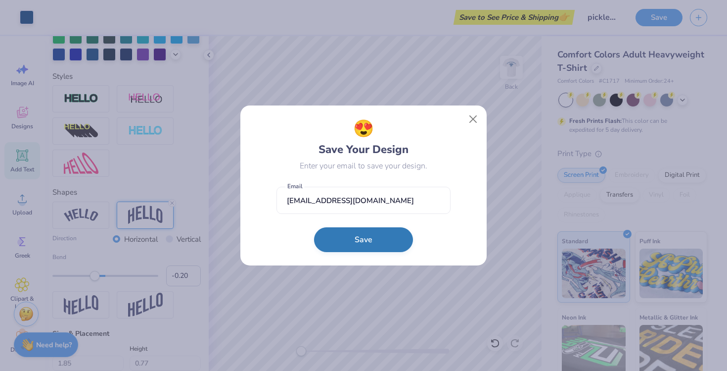
click at [362, 240] on button "Save" at bounding box center [363, 239] width 99 height 25
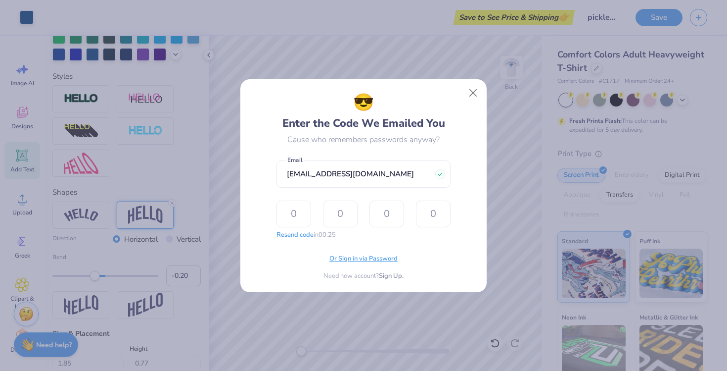
click at [371, 258] on span "Or Sign in via Password" at bounding box center [363, 259] width 68 height 10
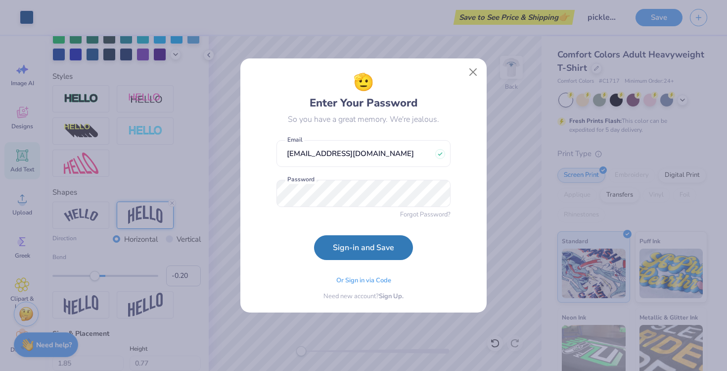
click at [283, 239] on form "bkslattery2255@gmail.com Email Password Forgot Password? Sign-in and Save" at bounding box center [364, 197] width 174 height 125
click at [345, 245] on button "Sign-in and Save" at bounding box center [363, 244] width 99 height 25
click at [356, 234] on form "bkslattery2255@gmail.com Email Password Forgot Password? Sign-in and Save" at bounding box center [364, 197] width 174 height 125
click at [357, 261] on div "🫡 Enter Your Password So you have a great memory. We're jealous. bkslattery2255…" at bounding box center [364, 186] width 174 height 232
click at [354, 249] on button "Sign-in and Save" at bounding box center [363, 244] width 99 height 25
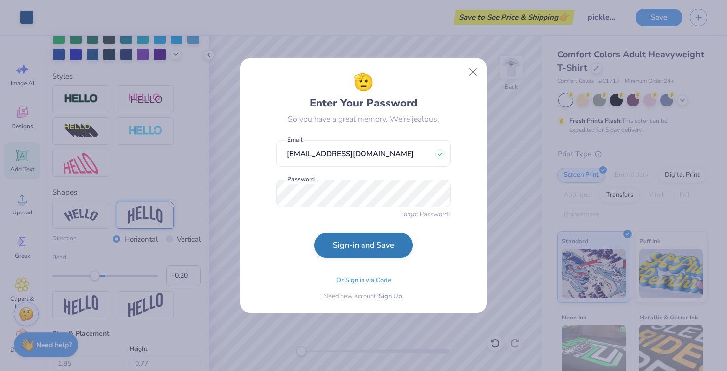
click at [382, 246] on button "Sign-in and Save" at bounding box center [363, 244] width 99 height 25
click at [302, 249] on form "bkslattery2255@gmail.com Email Password Forgot Password? Sign-in and Save" at bounding box center [364, 197] width 174 height 125
click at [345, 251] on button "Sign-in and Save" at bounding box center [363, 244] width 99 height 25
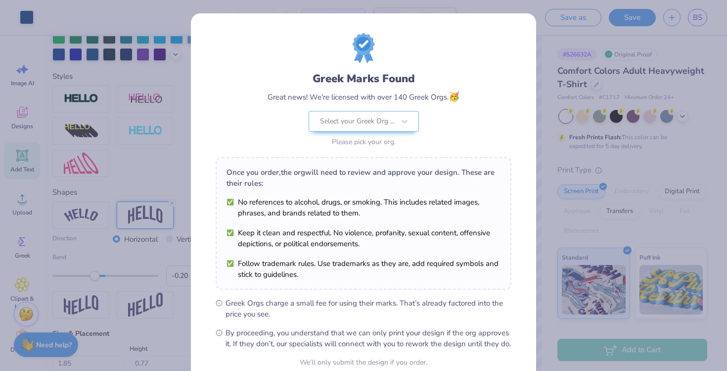
scroll to position [93, 0]
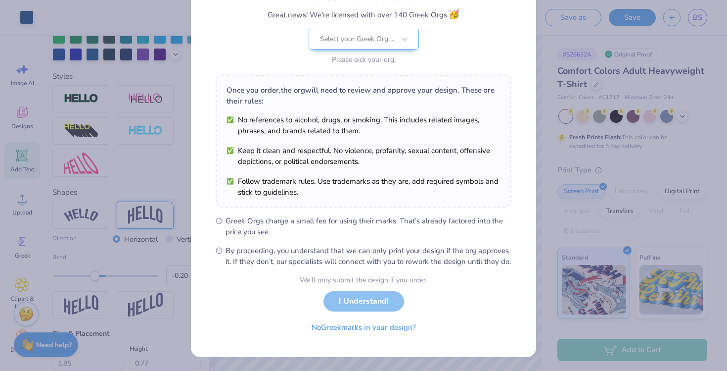
click at [381, 297] on div "We’ll only submit the design if you order. I Understand! No Greek marks in your…" at bounding box center [364, 306] width 128 height 62
click at [383, 326] on button "No Greek marks in your design?" at bounding box center [363, 325] width 121 height 20
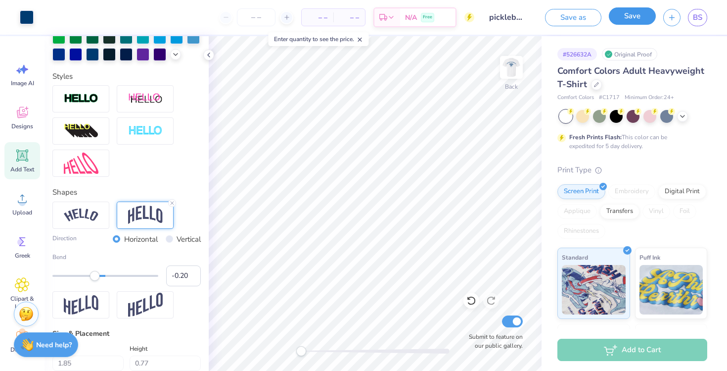
click at [621, 18] on button "Save" at bounding box center [632, 15] width 47 height 17
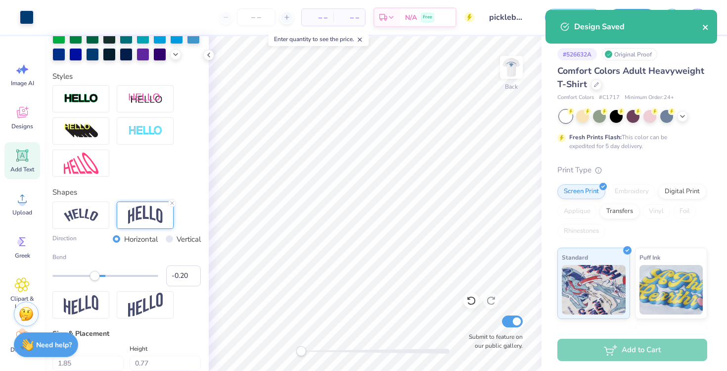
click at [708, 29] on icon "close" at bounding box center [705, 27] width 7 height 8
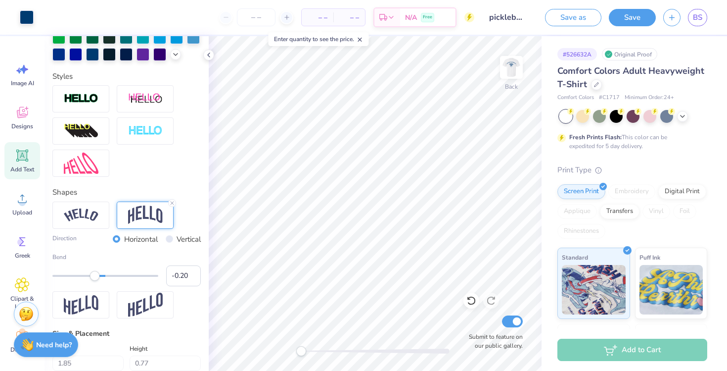
click at [703, 17] on div "Design Saved" at bounding box center [632, 30] width 176 height 45
click at [694, 19] on span "BS" at bounding box center [697, 17] width 9 height 11
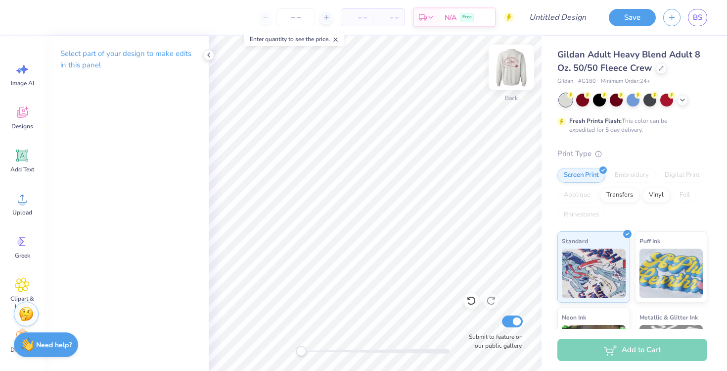
click at [515, 71] on img at bounding box center [512, 67] width 40 height 40
click at [513, 76] on img at bounding box center [512, 67] width 40 height 40
click at [683, 106] on div "Fresh Prints Flash: This color can be expedited for 5 day delivery." at bounding box center [632, 113] width 150 height 41
click at [683, 104] on div at bounding box center [633, 99] width 148 height 13
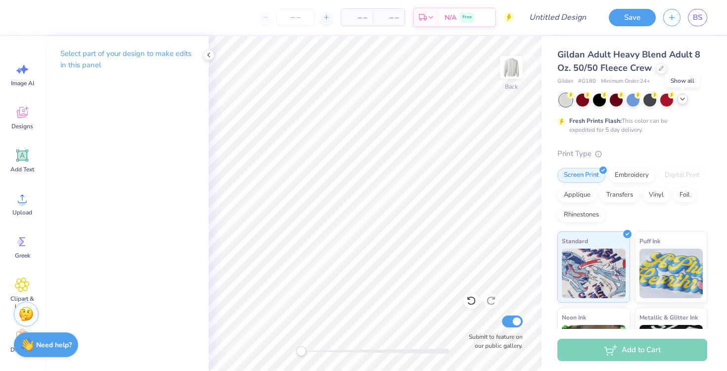
click at [684, 97] on icon at bounding box center [683, 99] width 8 height 8
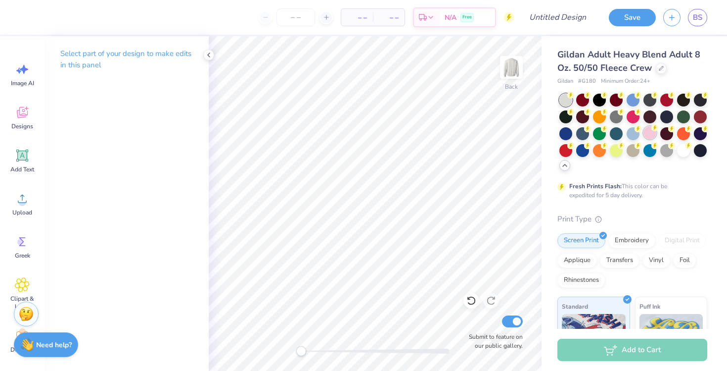
click at [649, 129] on div at bounding box center [650, 132] width 13 height 13
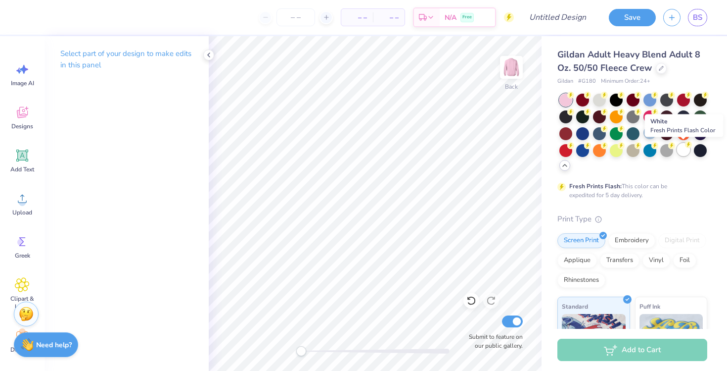
click at [686, 150] on div at bounding box center [683, 149] width 13 height 13
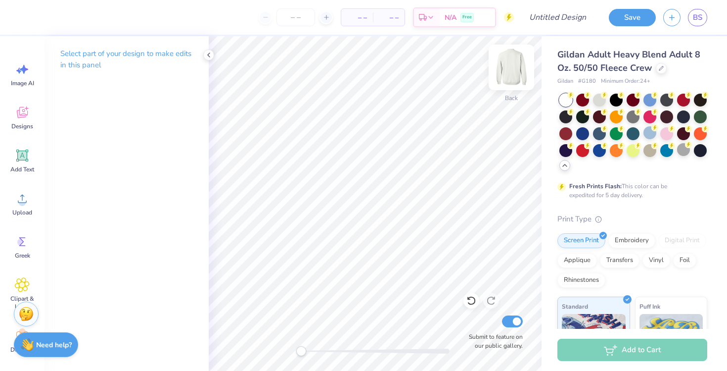
click at [509, 71] on img at bounding box center [512, 67] width 40 height 40
click at [509, 71] on img at bounding box center [512, 67] width 20 height 20
click at [17, 122] on span "Designs" at bounding box center [22, 126] width 22 height 8
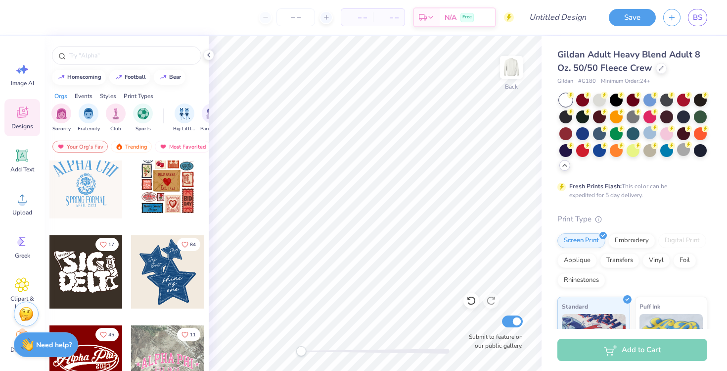
scroll to position [202, 0]
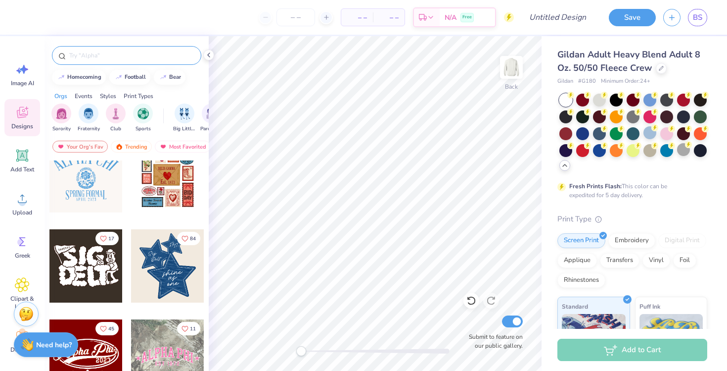
click at [106, 53] on input "text" at bounding box center [131, 55] width 127 height 10
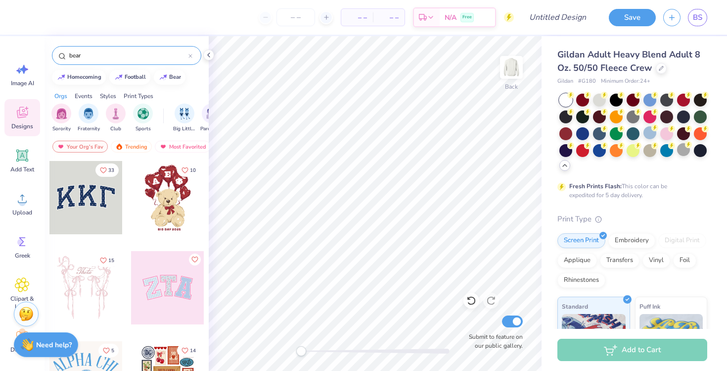
type input "bear"
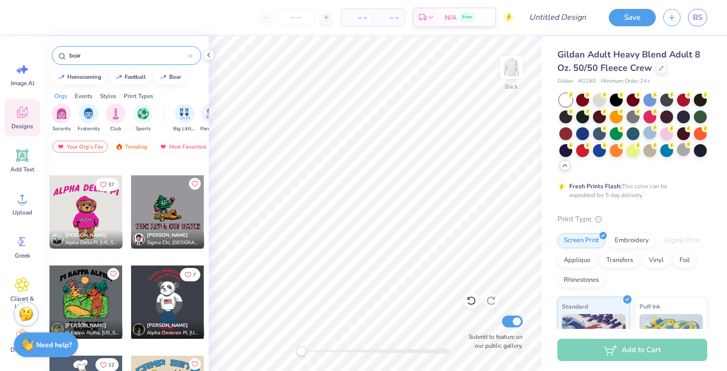
scroll to position [6008, 0]
